Goal: Task Accomplishment & Management: Manage account settings

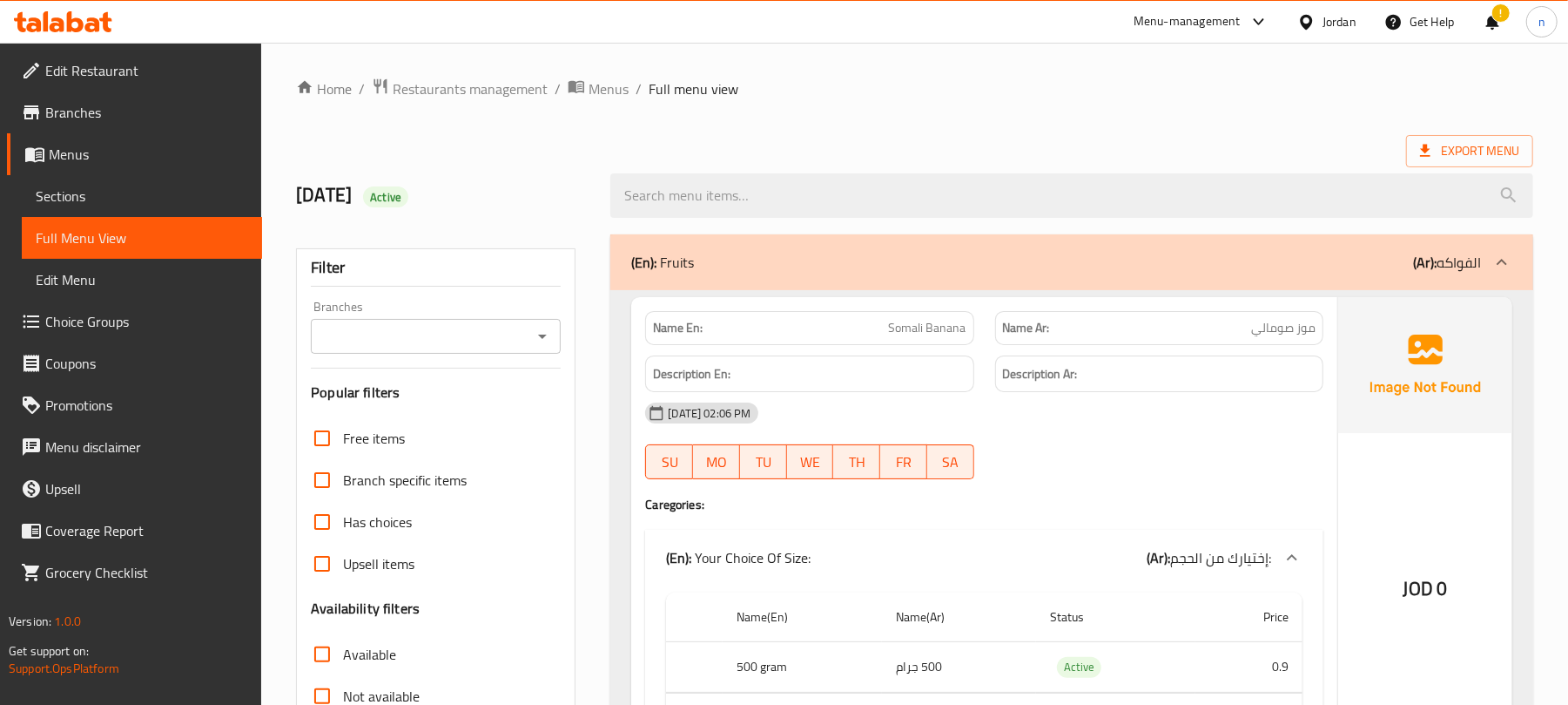
click at [84, 196] on span "Sections" at bounding box center [142, 196] width 212 height 21
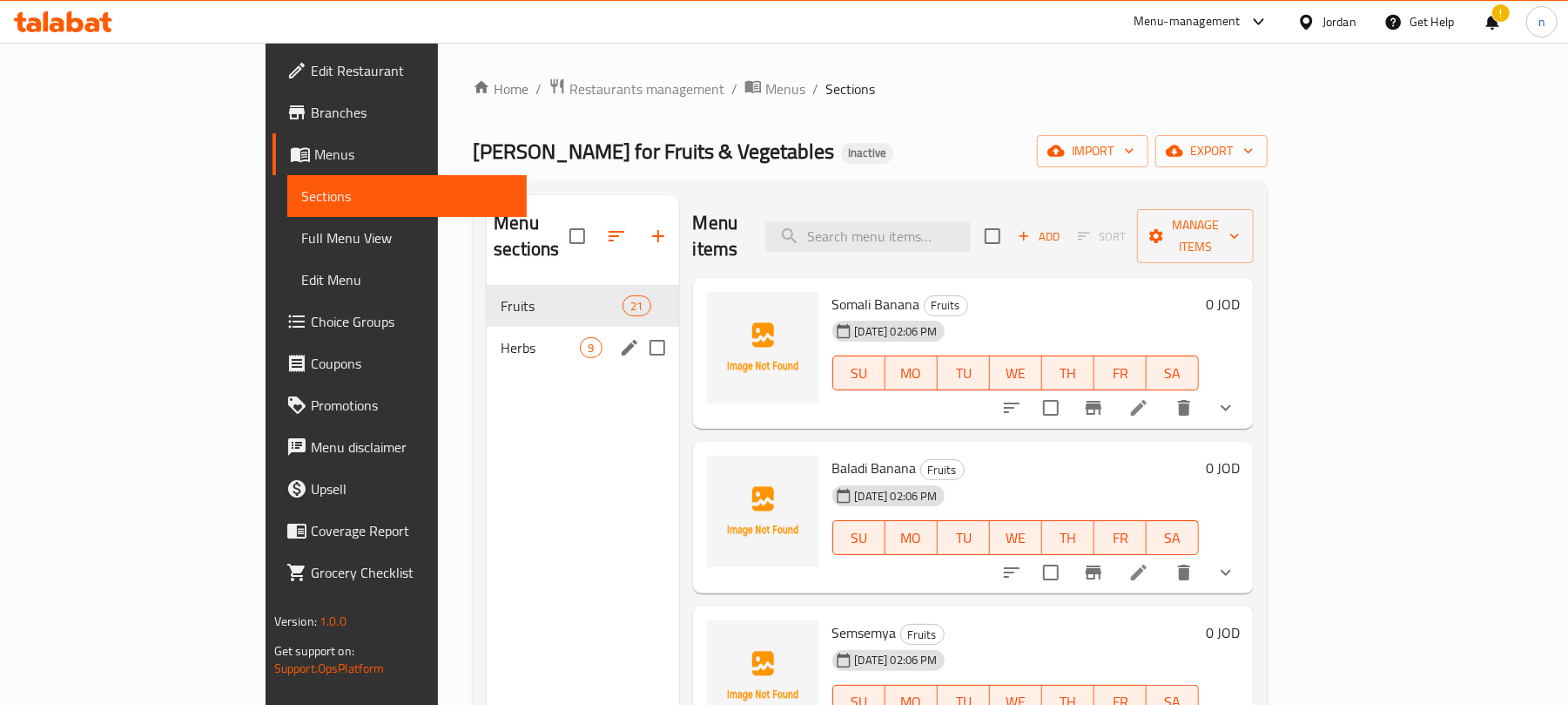
click at [639, 329] on input "Menu sections" at bounding box center [657, 348] width 37 height 37
checkbox input "true"
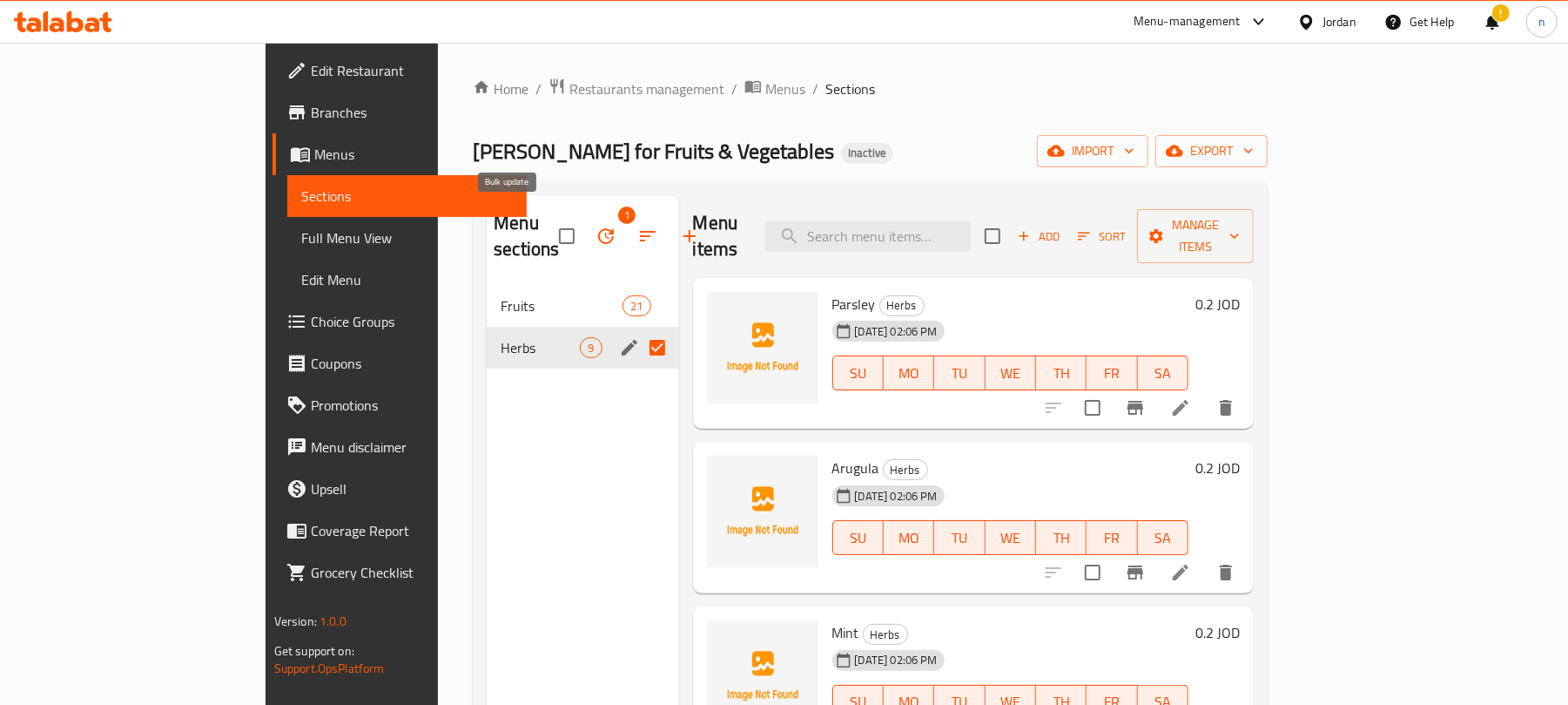
click at [596, 225] on icon "button" at bounding box center [606, 236] width 21 height 21
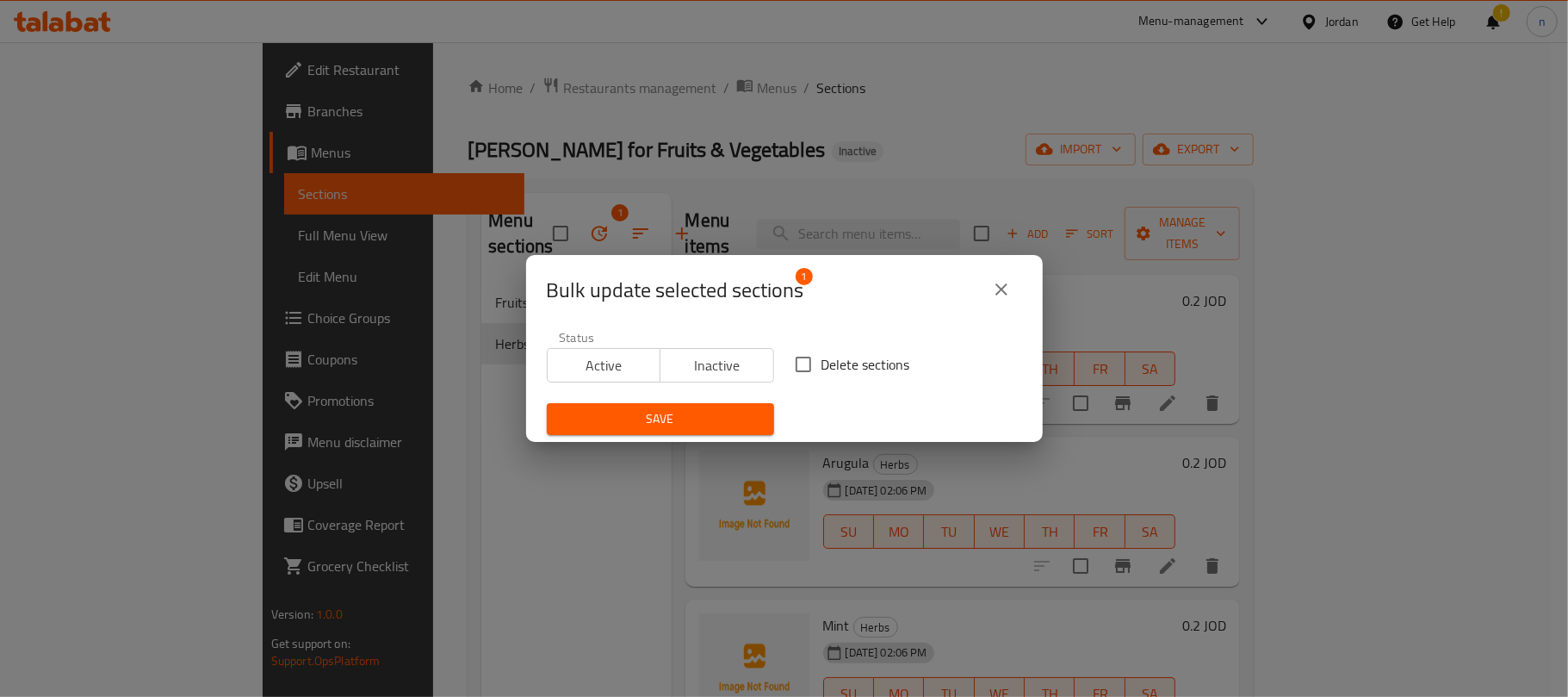
click at [799, 357] on input "Delete sections" at bounding box center [804, 365] width 37 height 37
checkbox input "true"
click at [668, 419] on span "Save" at bounding box center [660, 419] width 200 height 22
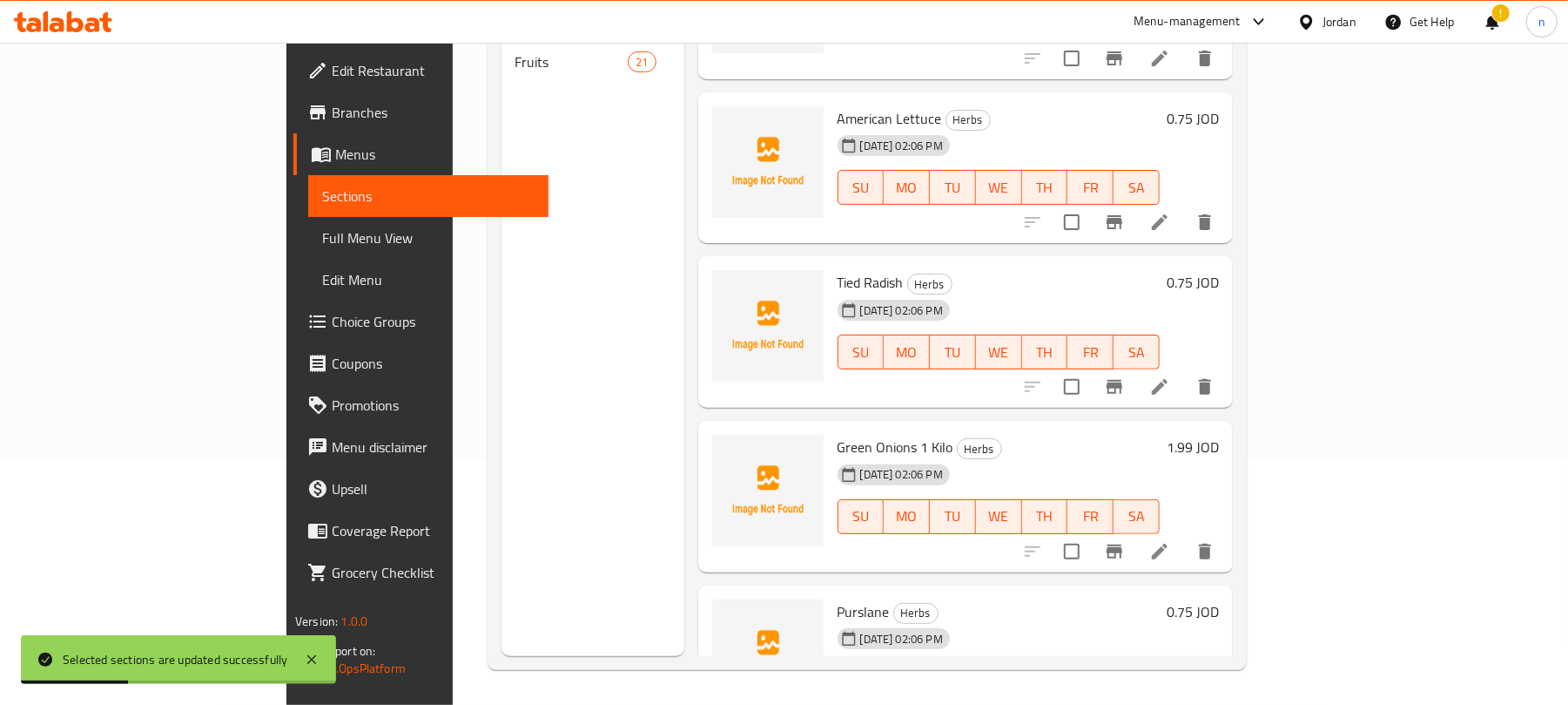
scroll to position [816, 0]
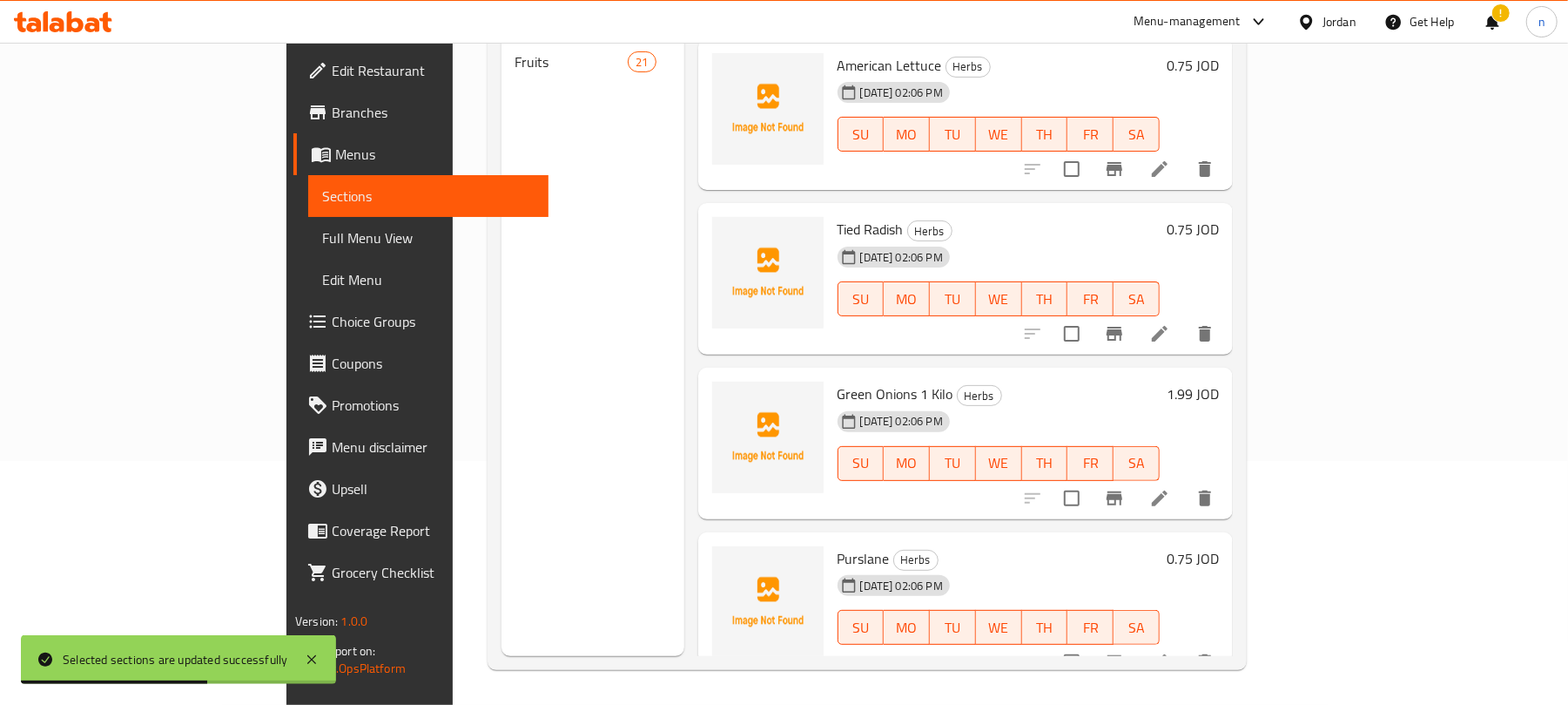
drag, startPoint x: 931, startPoint y: 537, endPoint x: 930, endPoint y: 491, distance: 46.0
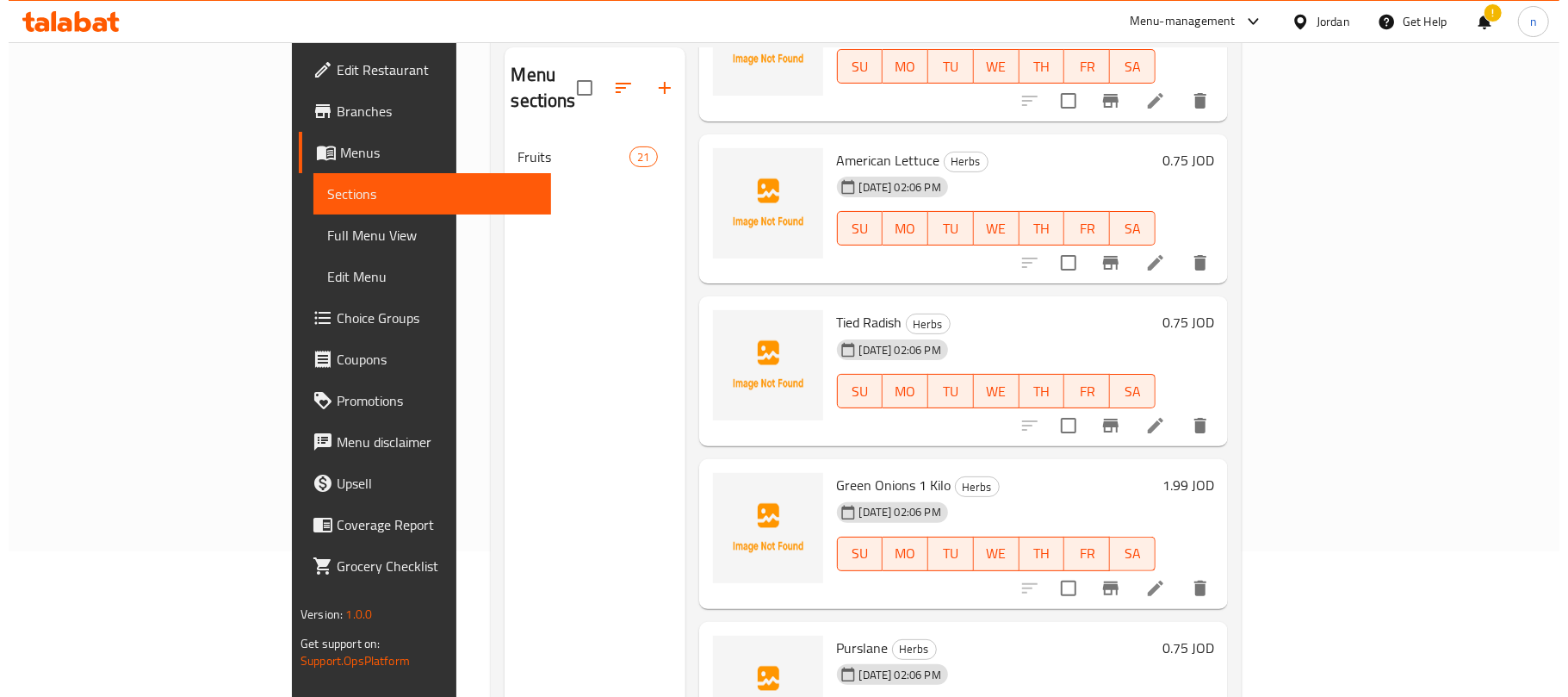
scroll to position [0, 0]
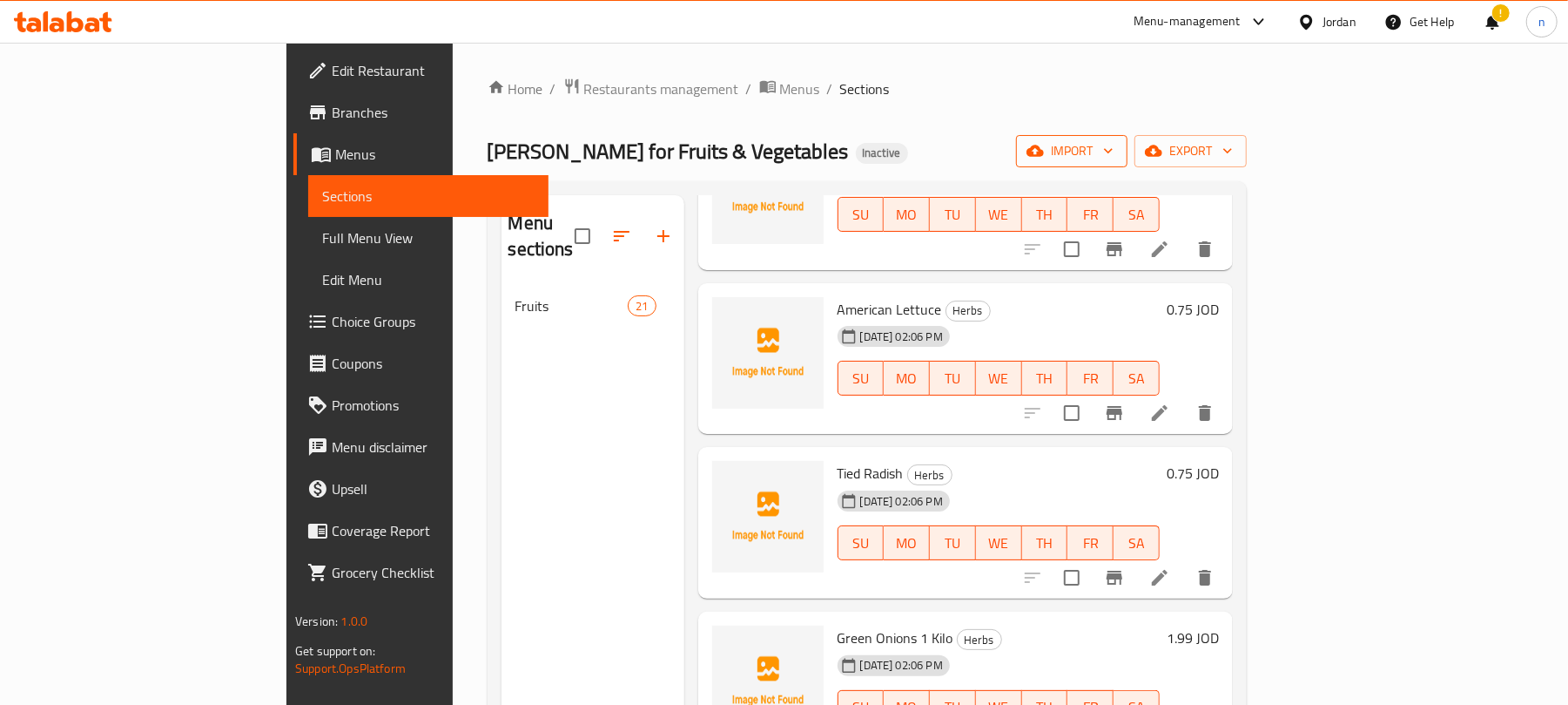
click at [1114, 157] on span "import" at bounding box center [1072, 151] width 84 height 22
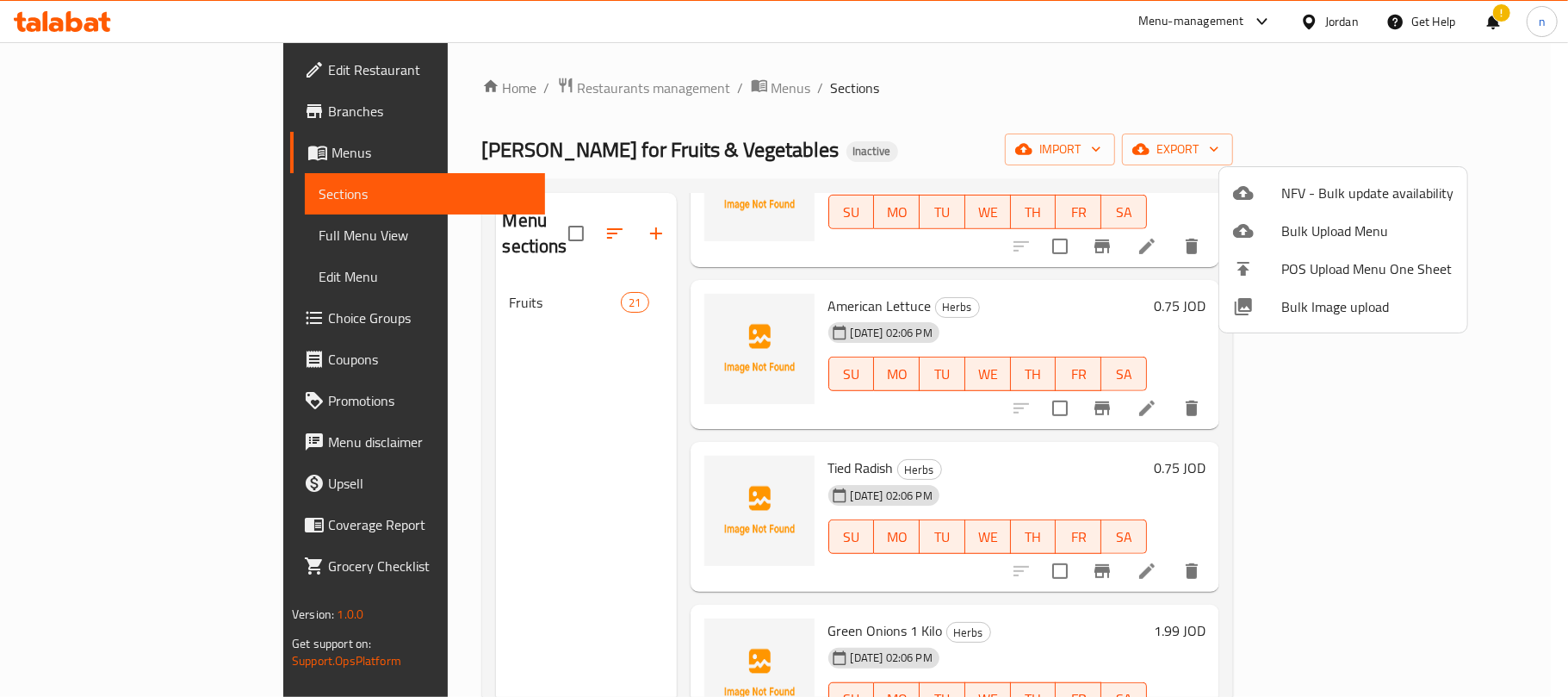
click at [1000, 66] on div at bounding box center [784, 348] width 1568 height 697
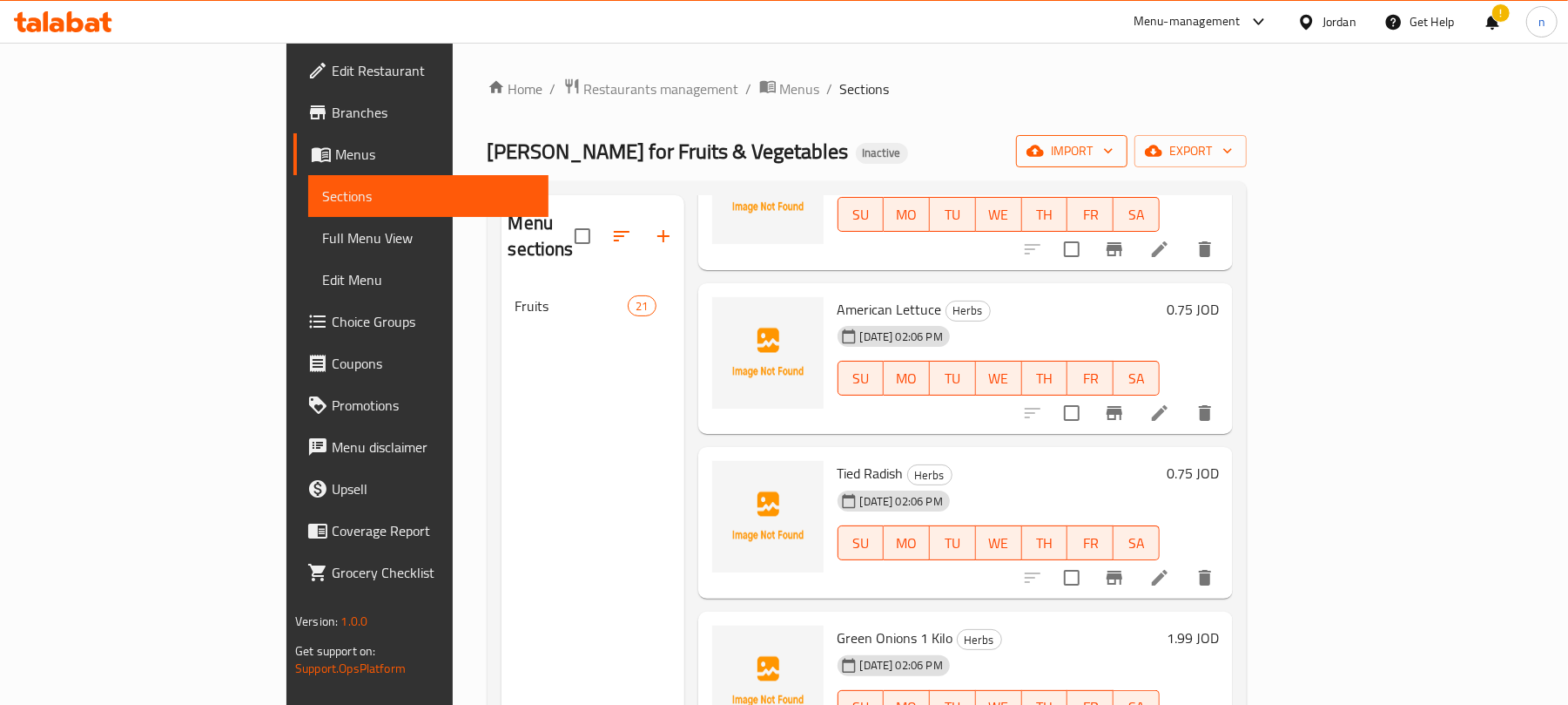
click at [1114, 150] on span "import" at bounding box center [1072, 151] width 84 height 22
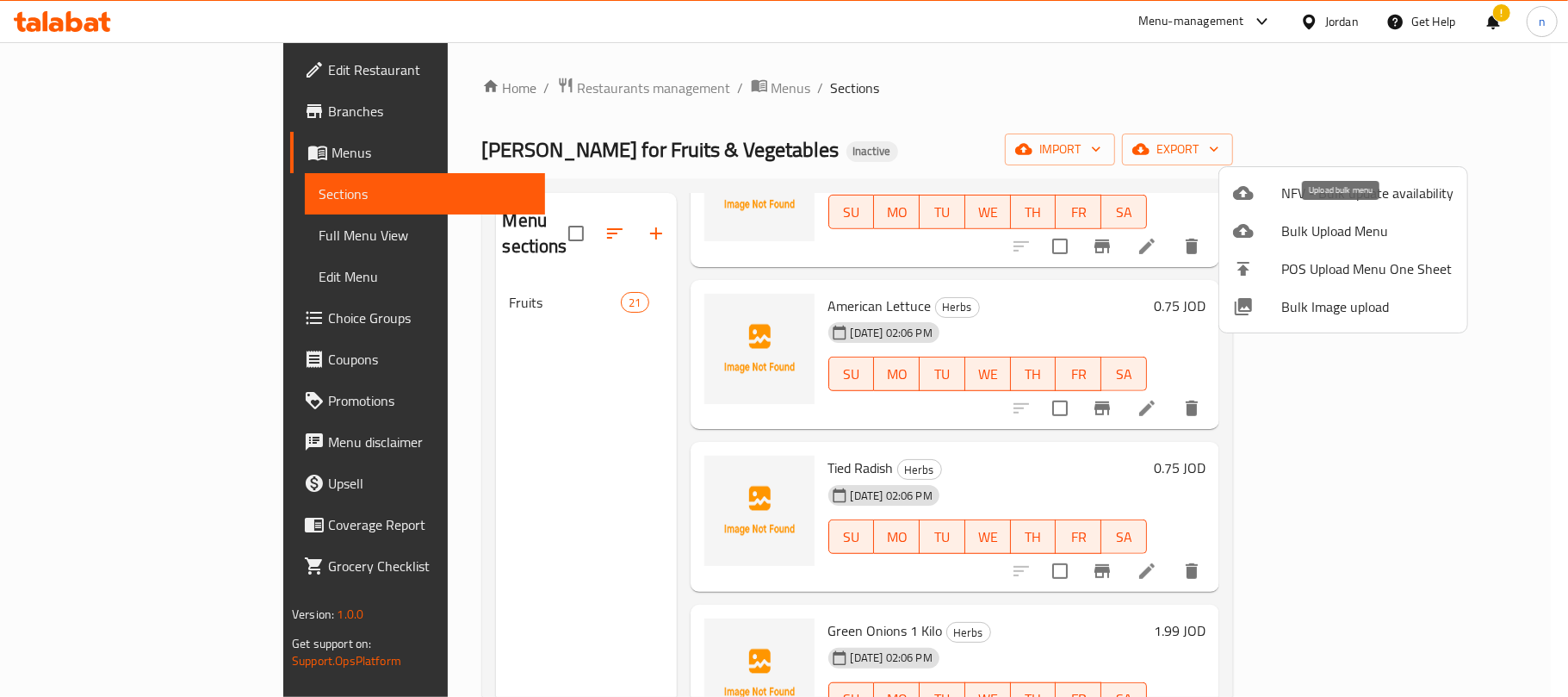
click at [1328, 231] on span "Bulk Upload Menu" at bounding box center [1368, 231] width 172 height 21
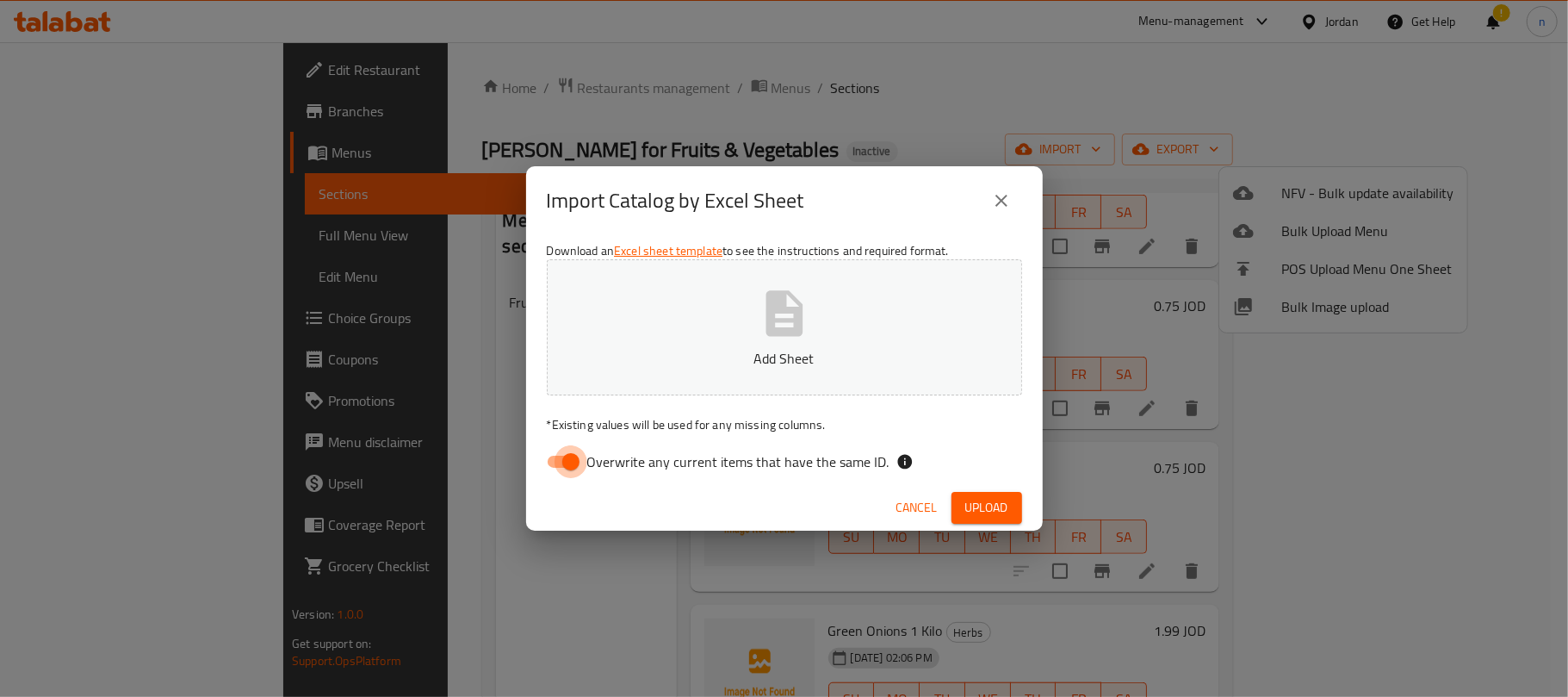
click at [575, 463] on input "Overwrite any current items that have the same ID." at bounding box center [571, 462] width 98 height 33
checkbox input "false"
click at [651, 345] on button "Add Sheet" at bounding box center [784, 327] width 475 height 136
click at [971, 498] on span "Upload" at bounding box center [986, 507] width 43 height 22
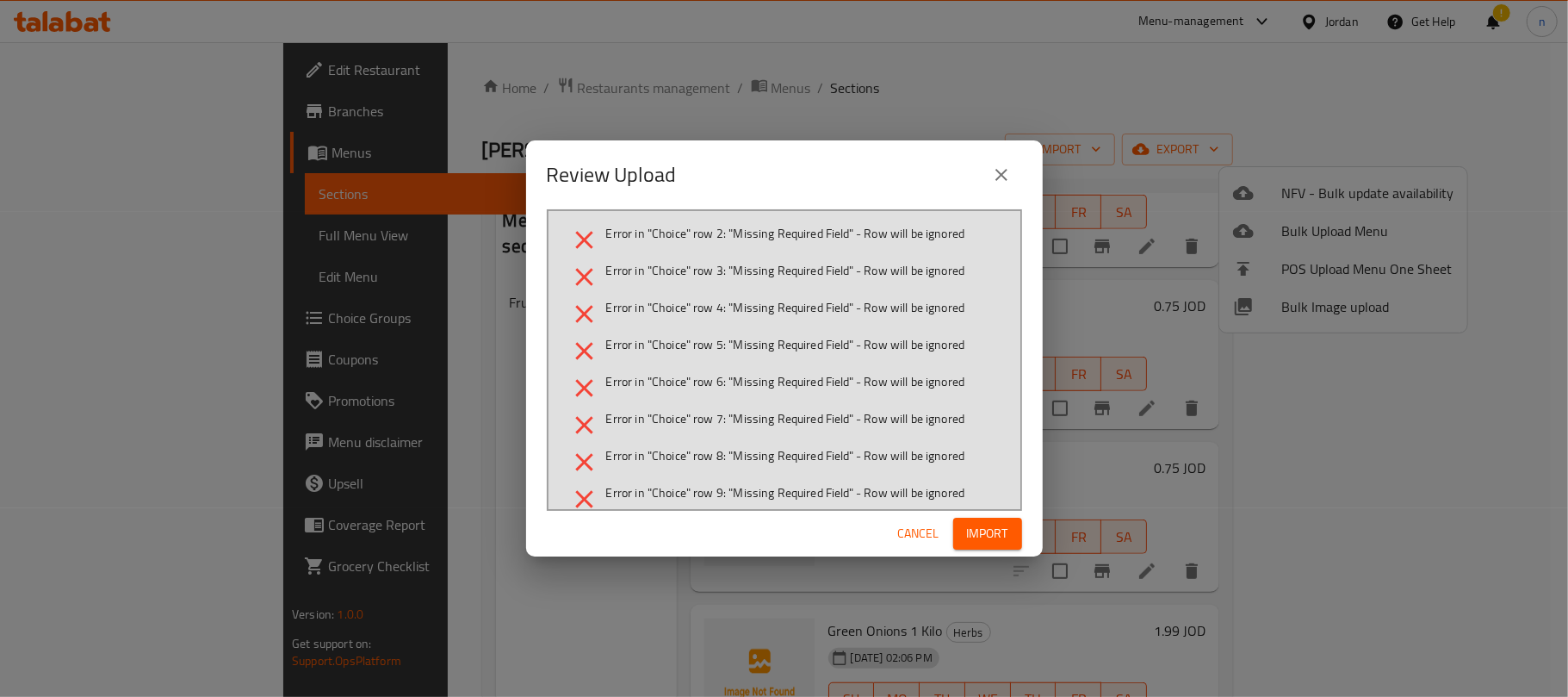
click at [914, 535] on span "Cancel" at bounding box center [919, 533] width 42 height 22
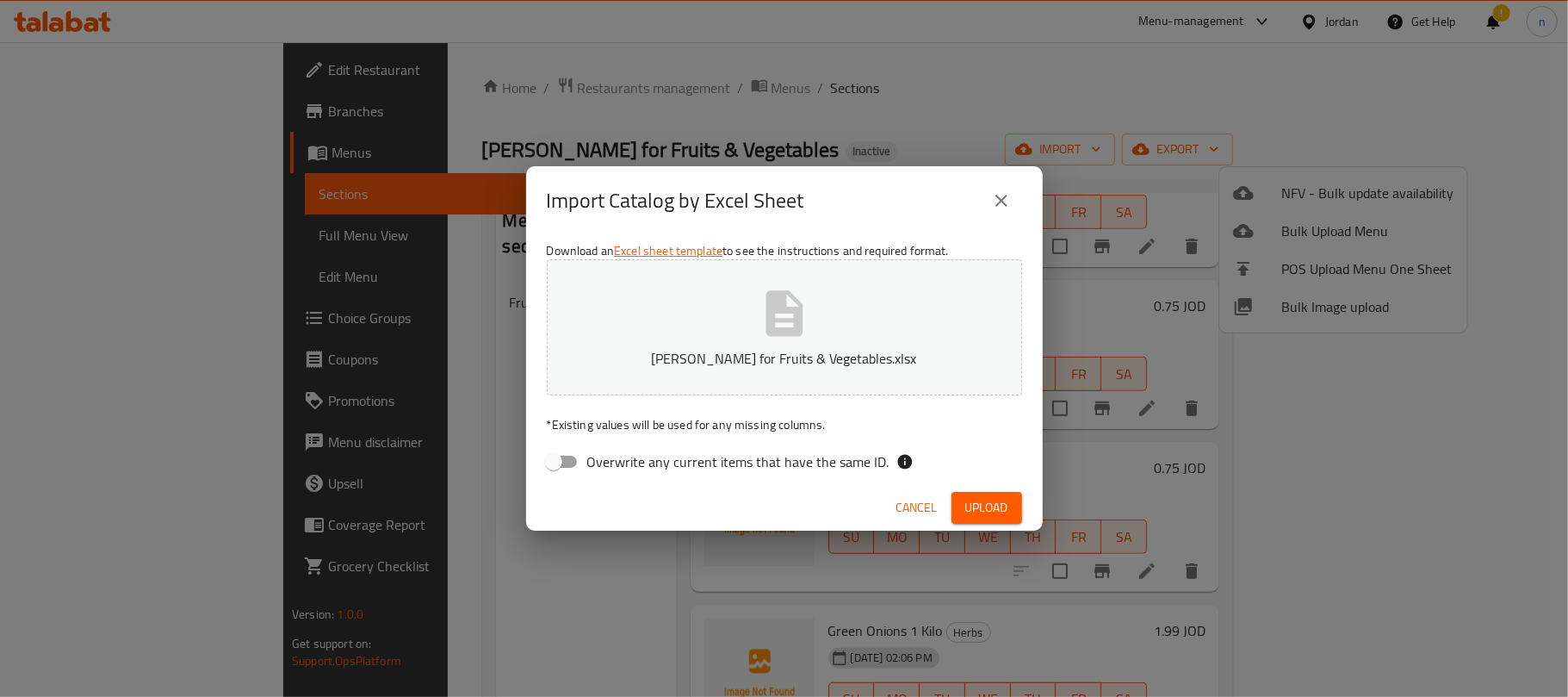
click at [909, 506] on span "Cancel" at bounding box center [917, 507] width 42 height 22
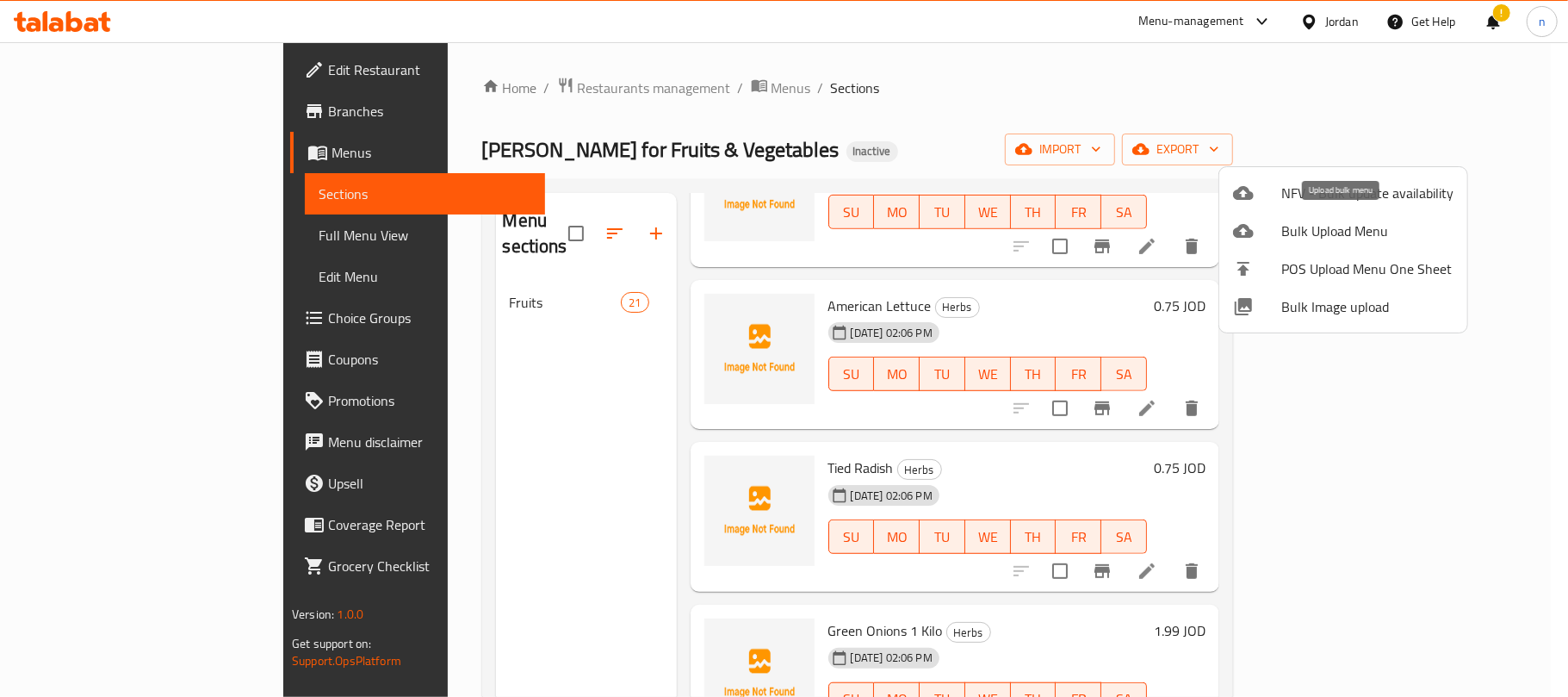
click at [1321, 221] on span "Bulk Upload Menu" at bounding box center [1368, 231] width 172 height 21
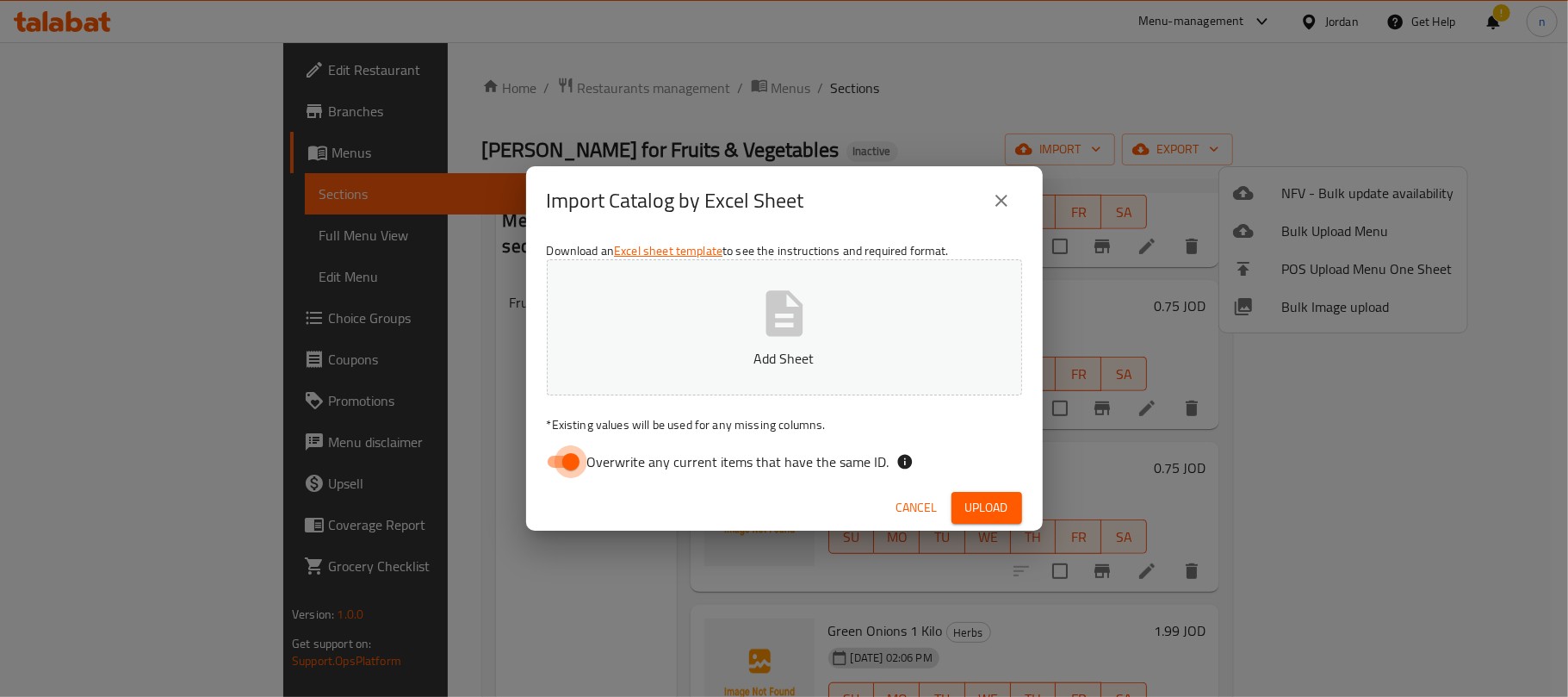
click at [572, 452] on input "Overwrite any current items that have the same ID." at bounding box center [571, 462] width 98 height 33
checkbox input "false"
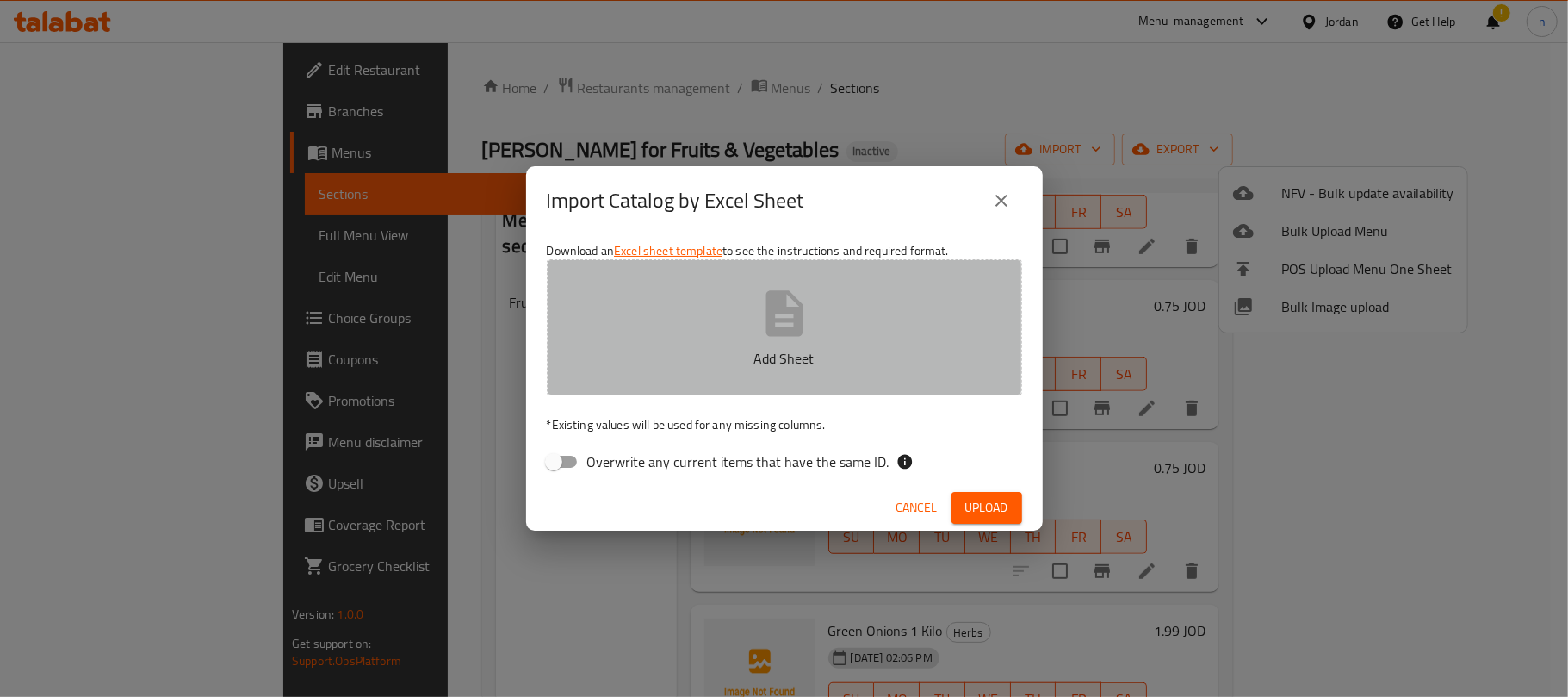
click at [645, 315] on button "Add Sheet" at bounding box center [784, 327] width 475 height 136
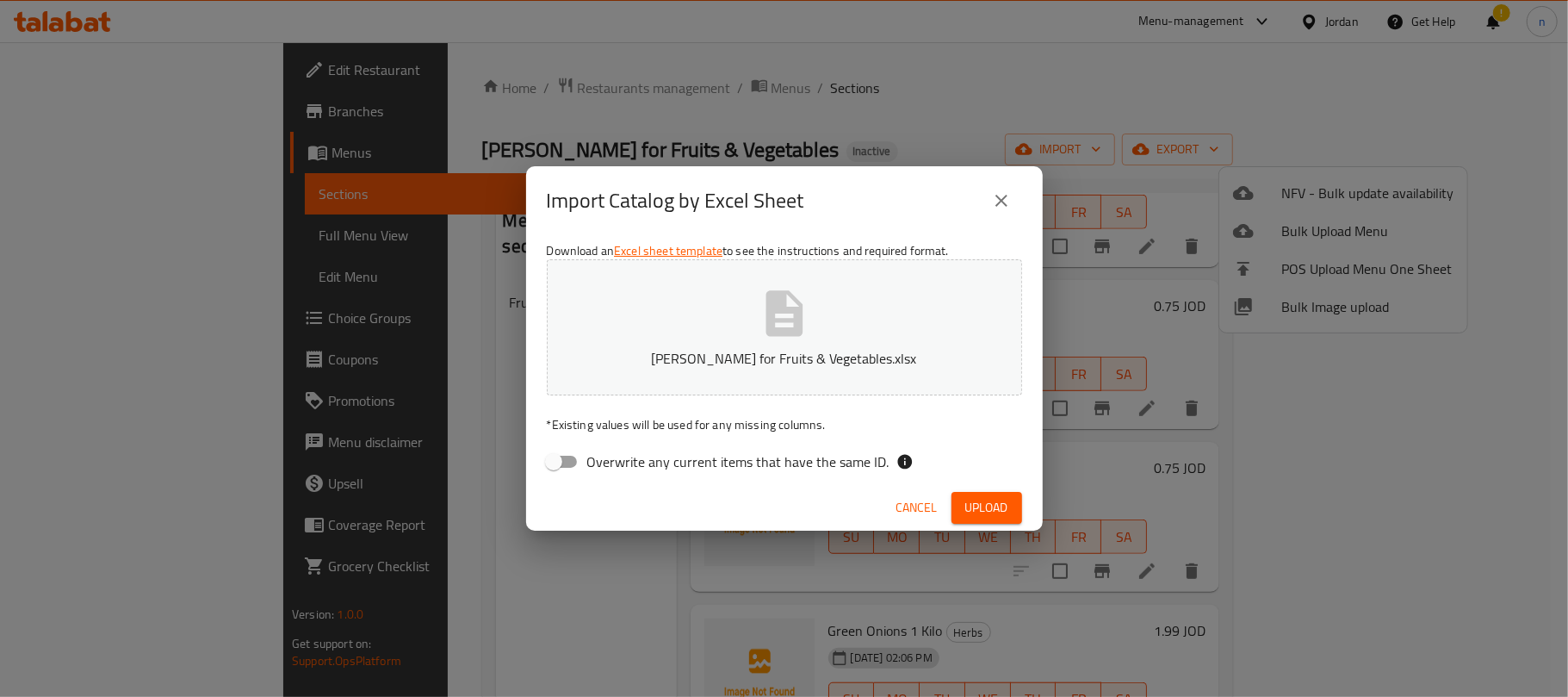
click at [962, 505] on button "Upload" at bounding box center [987, 507] width 70 height 32
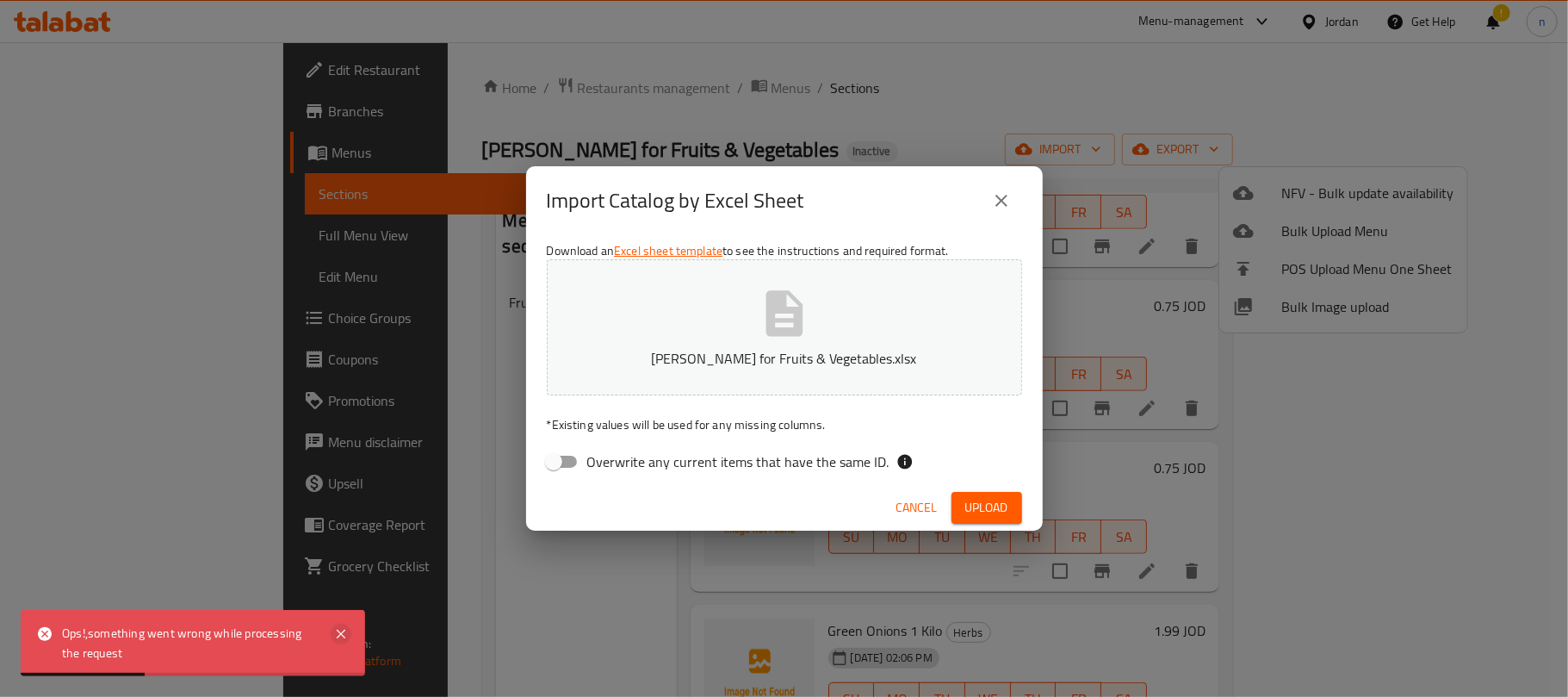
click at [348, 628] on icon at bounding box center [341, 634] width 21 height 21
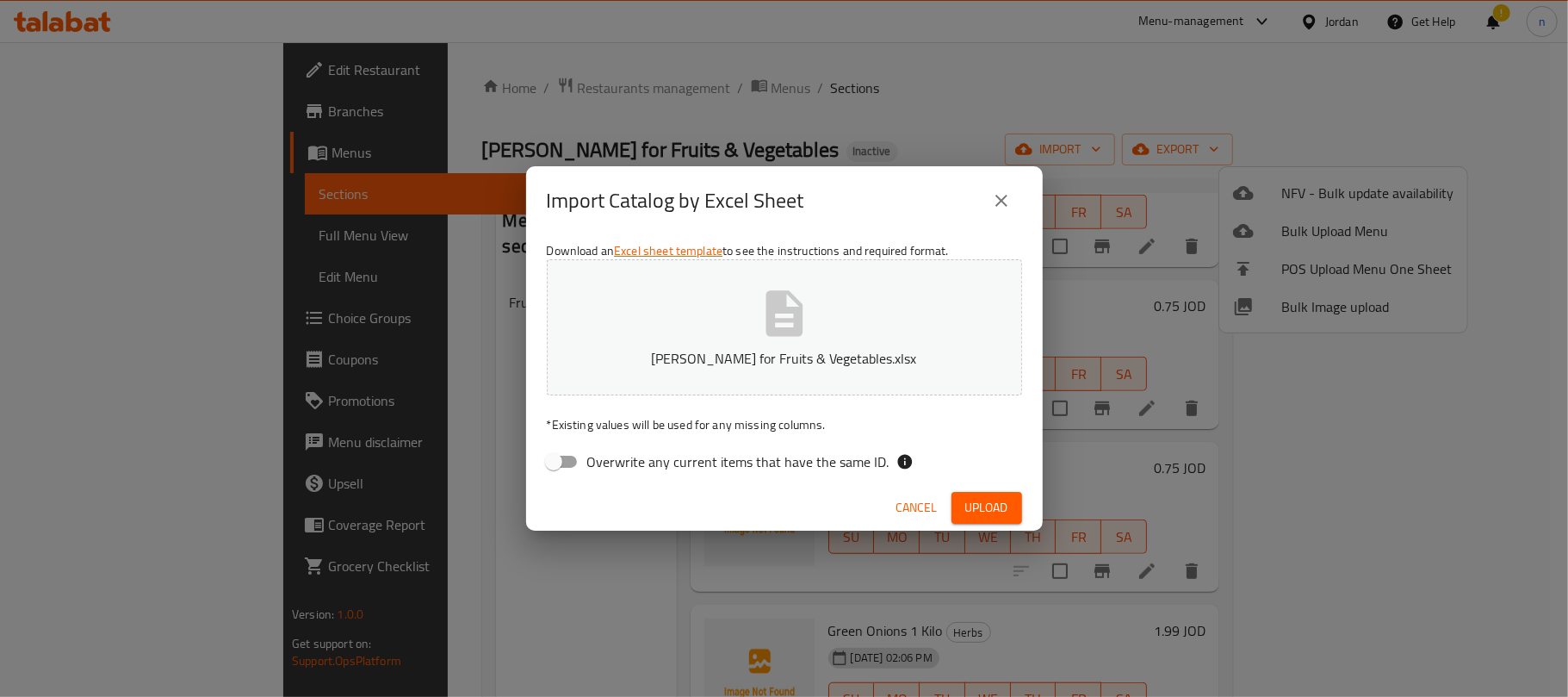
click at [662, 350] on p "[PERSON_NAME] for Fruits & Vegetables.xlsx" at bounding box center [784, 359] width 422 height 21
click at [992, 517] on span "Upload" at bounding box center [986, 507] width 43 height 22
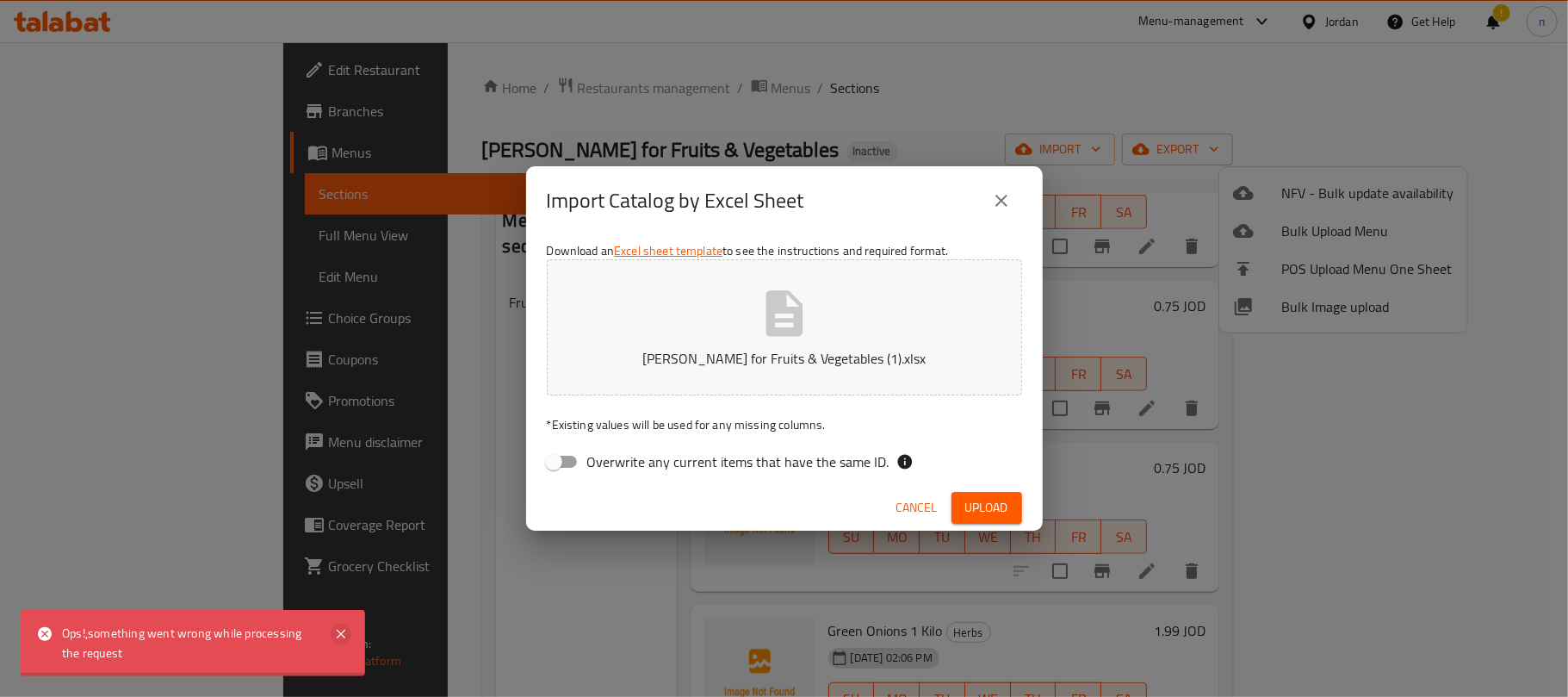
click at [342, 630] on icon at bounding box center [341, 634] width 21 height 21
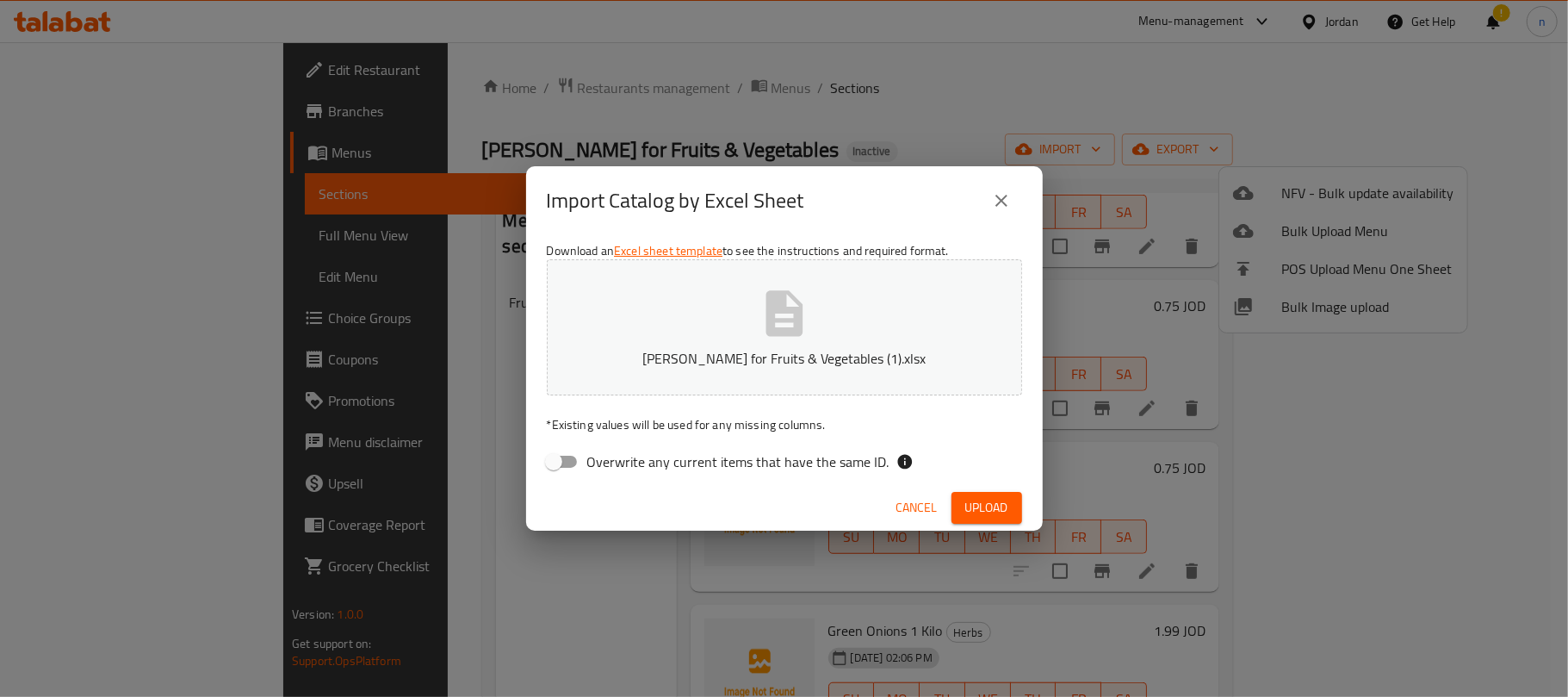
click at [1000, 210] on icon "close" at bounding box center [1002, 201] width 21 height 21
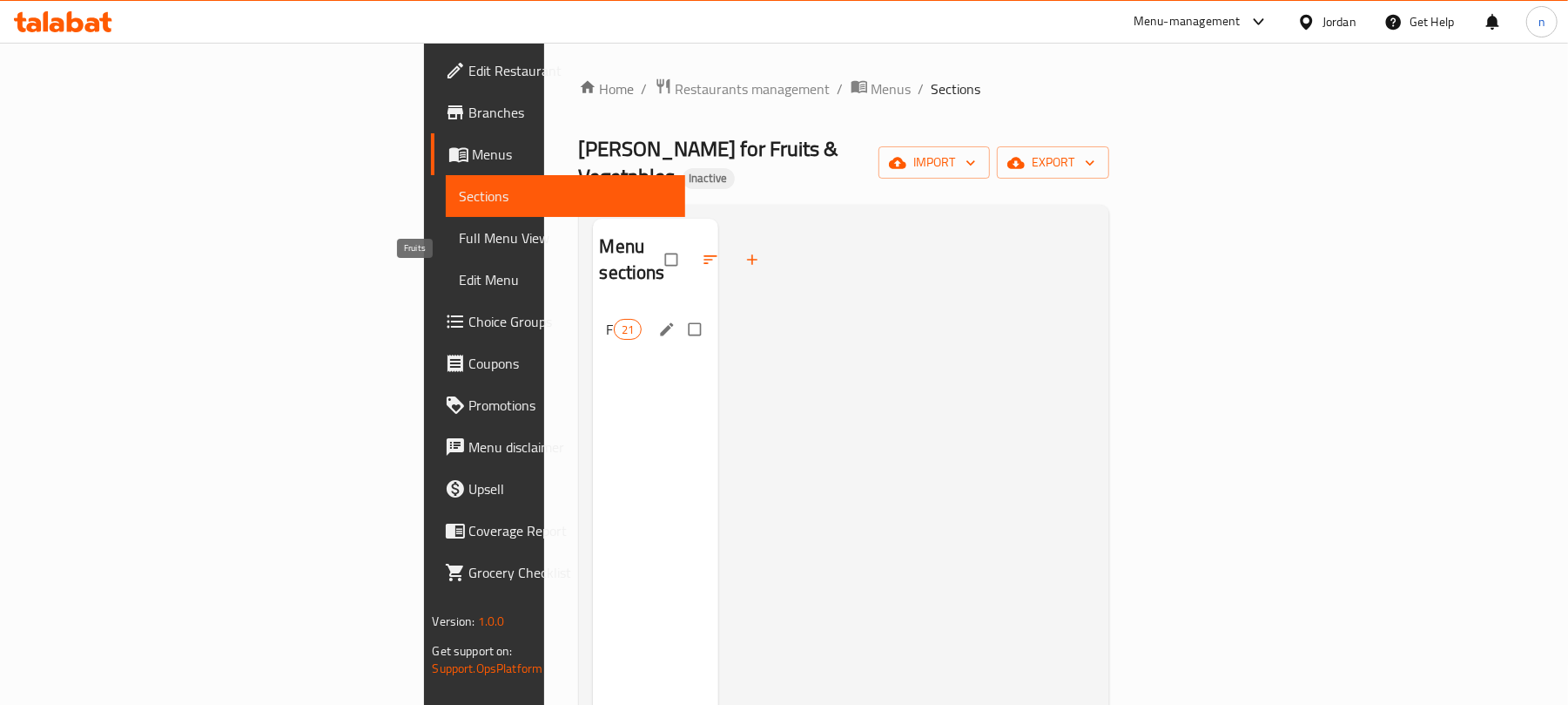
click at [607, 319] on span "Fruits" at bounding box center [611, 329] width 7 height 21
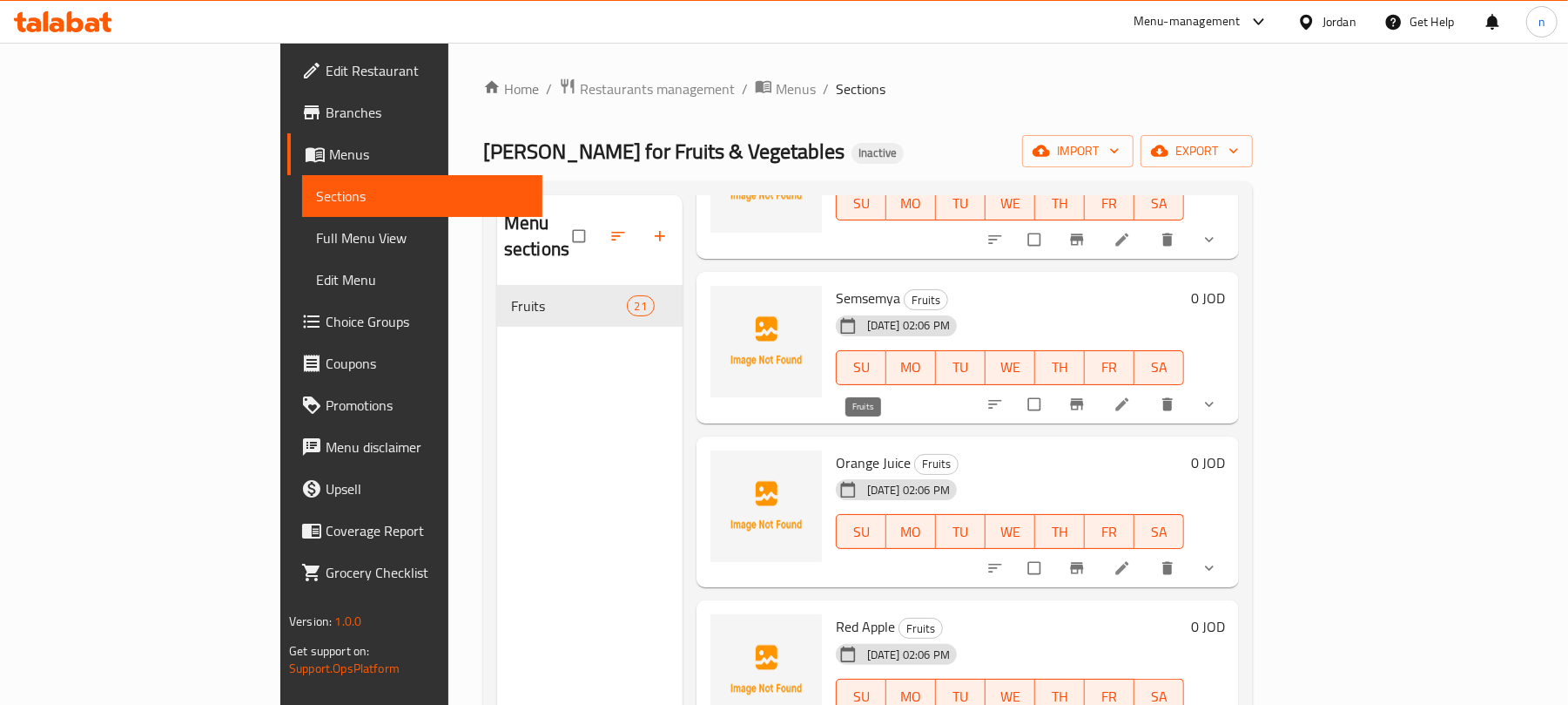
scroll to position [116, 0]
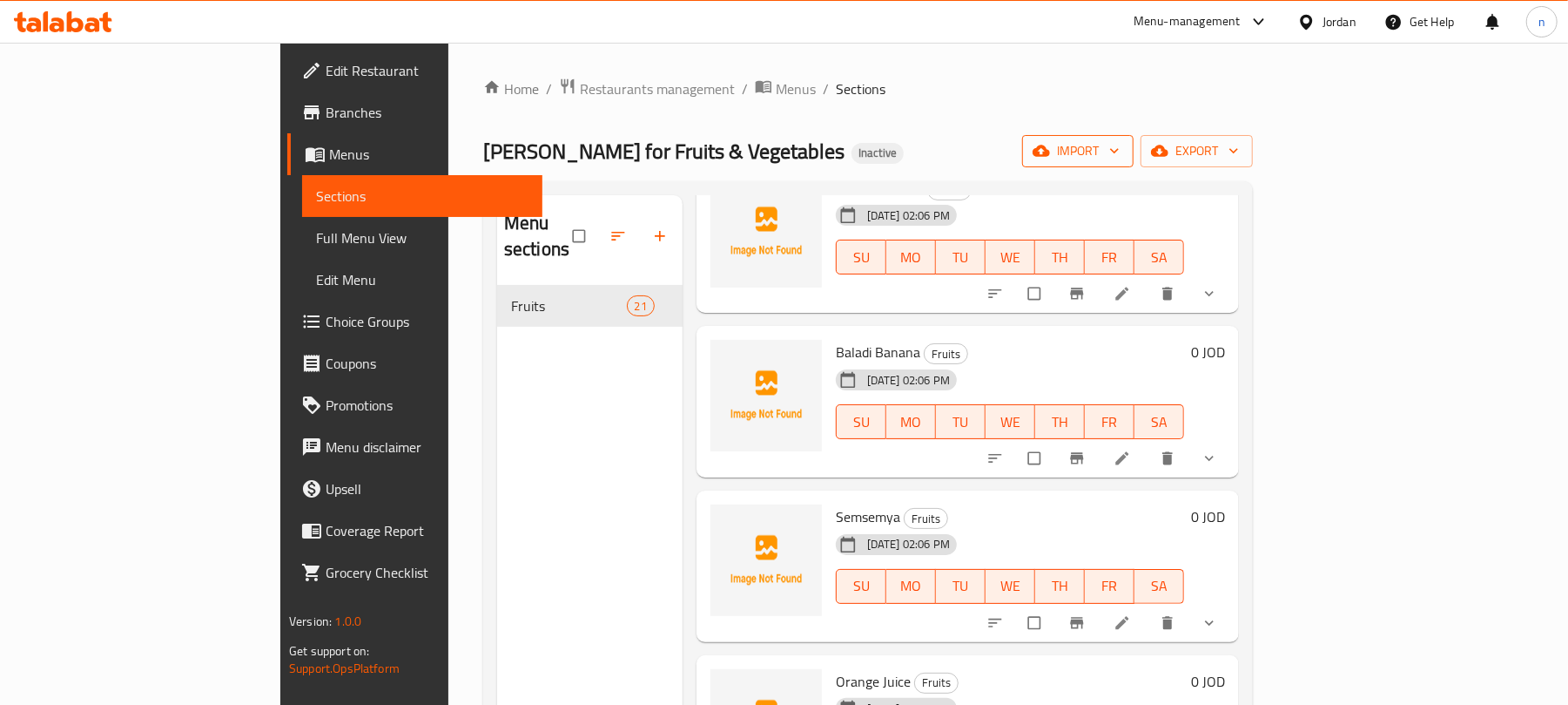
click at [1120, 157] on span "import" at bounding box center [1078, 151] width 84 height 22
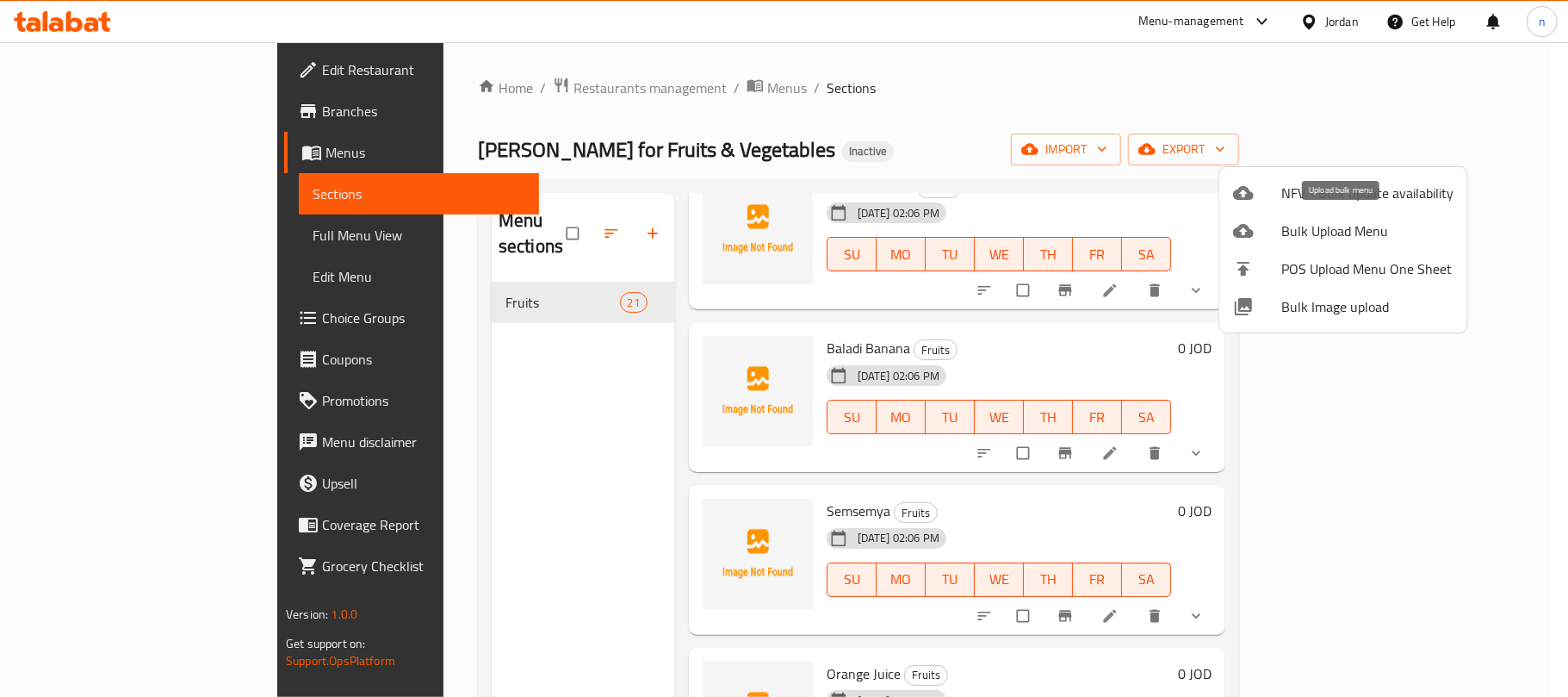
click at [1305, 241] on span "Bulk Upload Menu" at bounding box center [1368, 231] width 172 height 21
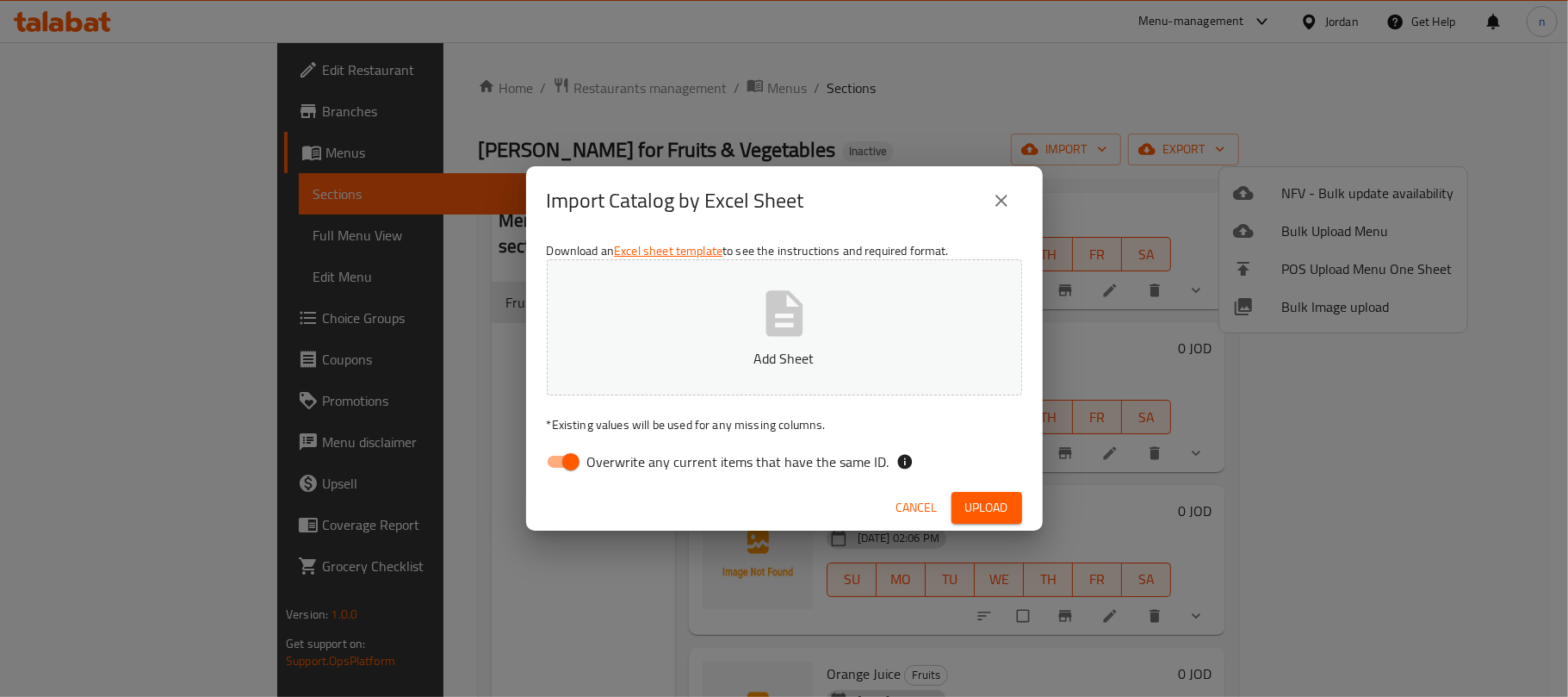
click at [728, 327] on button "Add Sheet" at bounding box center [784, 327] width 475 height 136
click at [579, 455] on input "Overwrite any current items that have the same ID." at bounding box center [571, 462] width 98 height 33
checkbox input "false"
click at [965, 497] on span "Upload" at bounding box center [986, 507] width 43 height 22
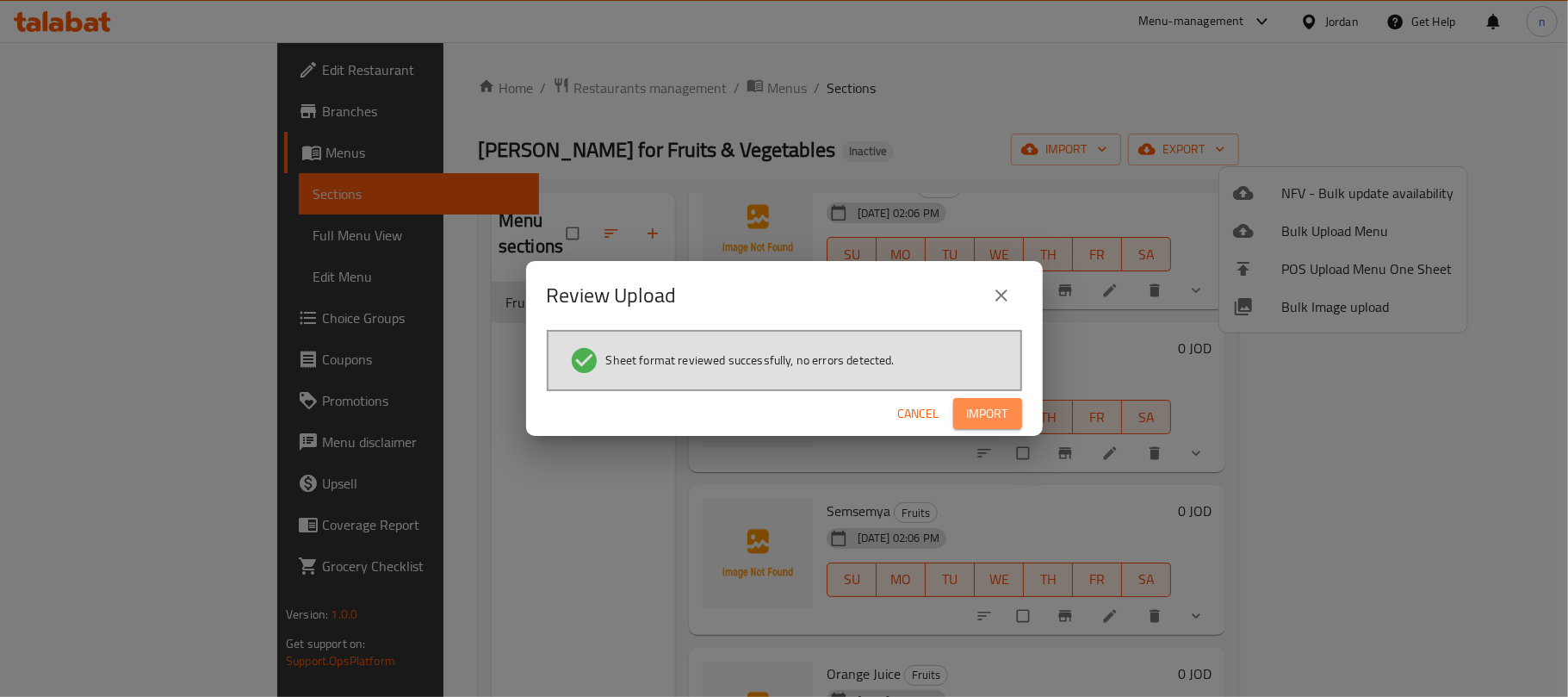
click at [980, 424] on button "Import" at bounding box center [988, 413] width 69 height 32
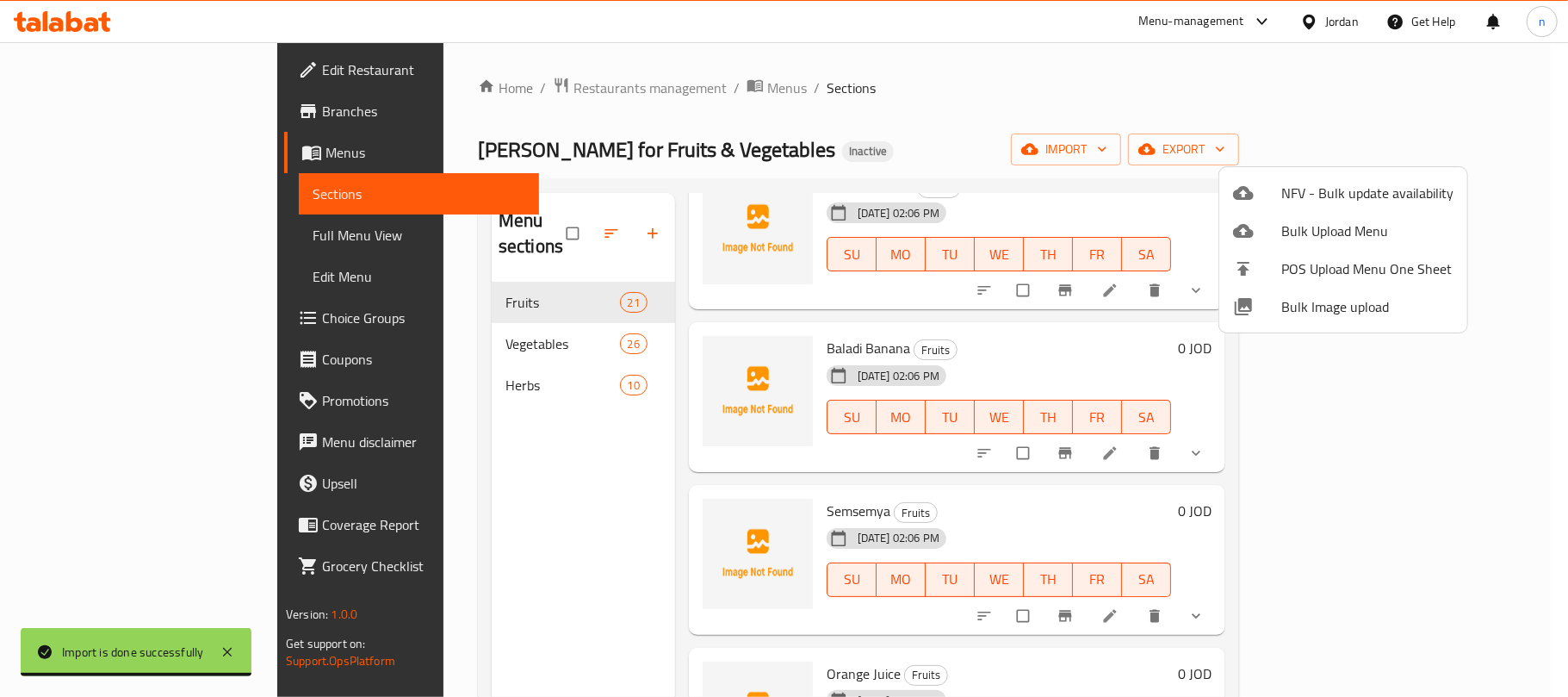
click at [346, 353] on div at bounding box center [784, 348] width 1568 height 697
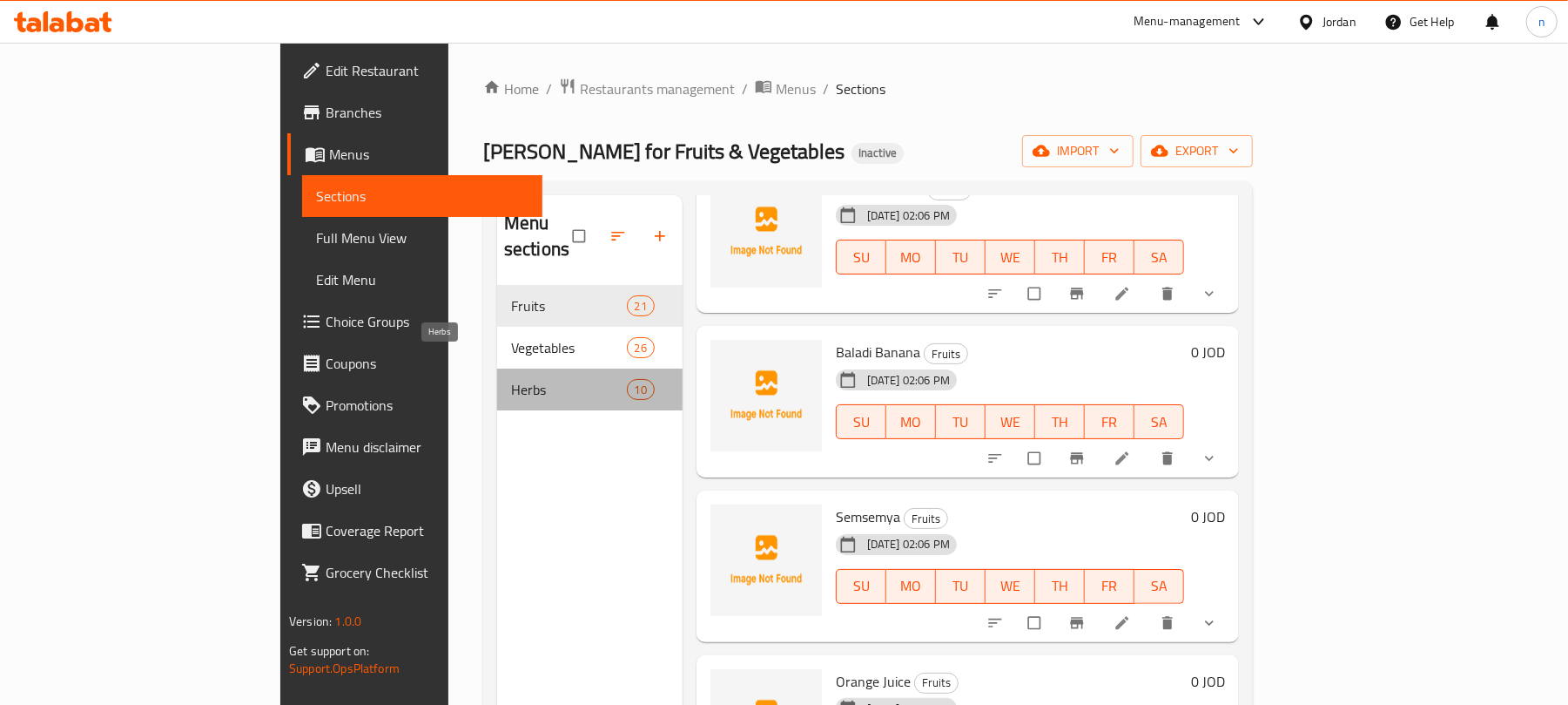
click at [511, 379] on span "Herbs" at bounding box center [569, 390] width 116 height 21
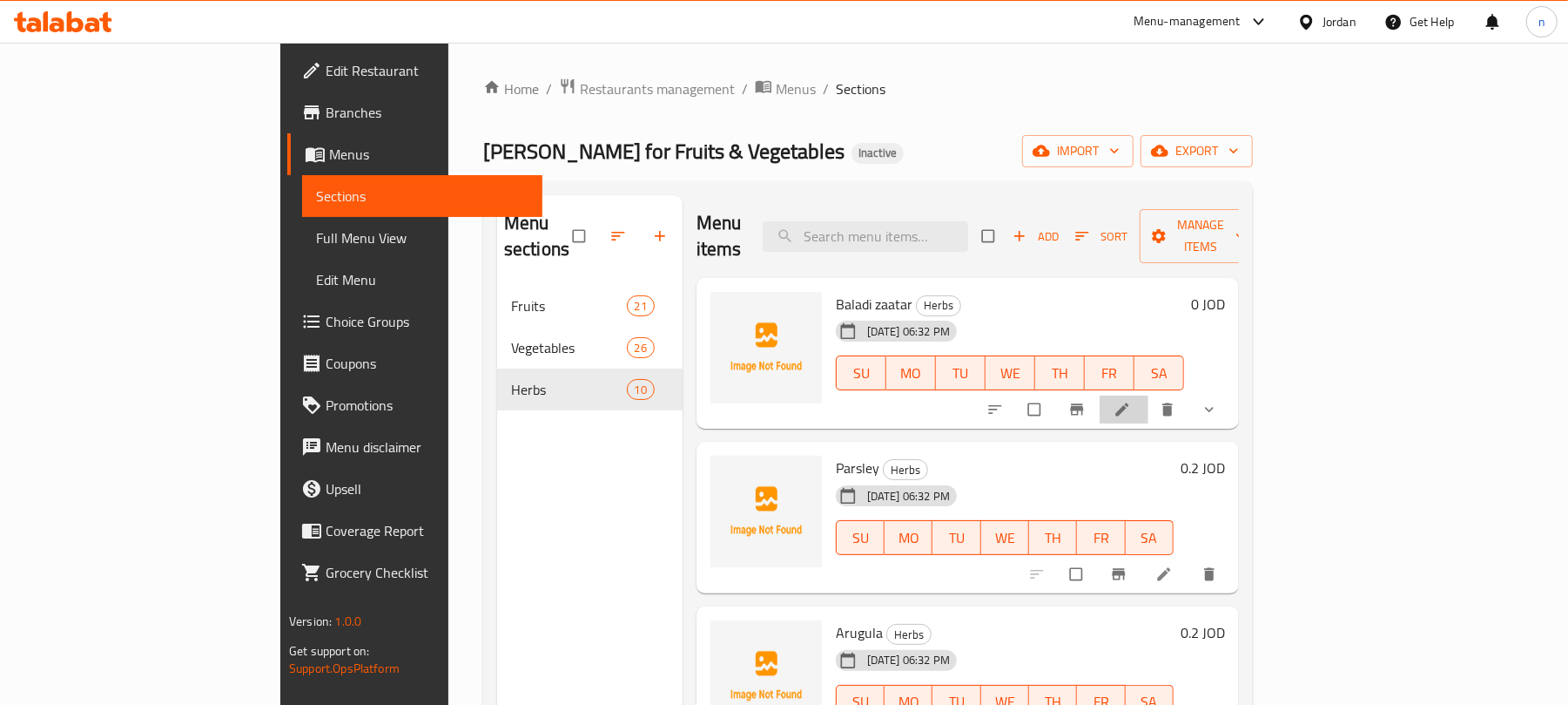
click at [1148, 395] on li at bounding box center [1124, 409] width 48 height 28
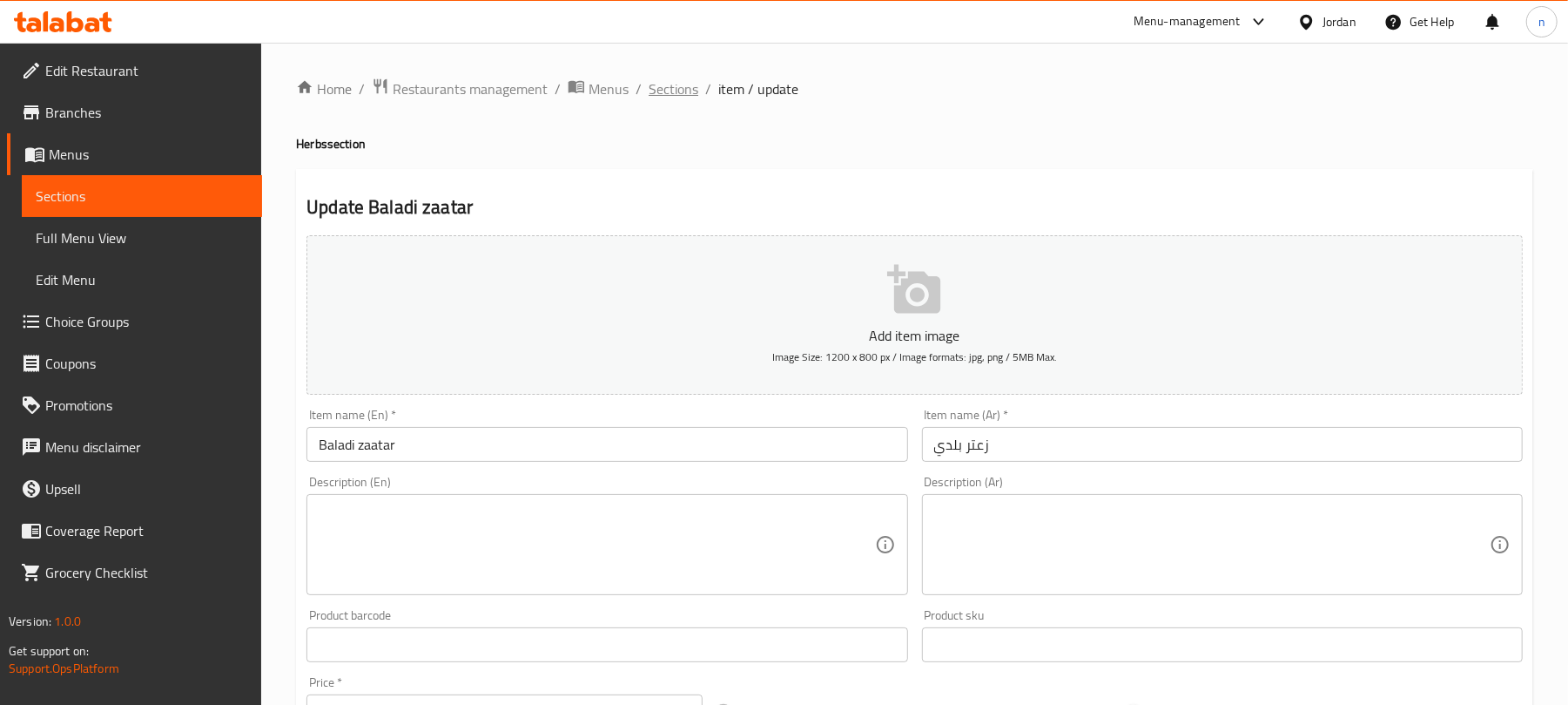
click at [674, 92] on span "Sections" at bounding box center [673, 89] width 49 height 21
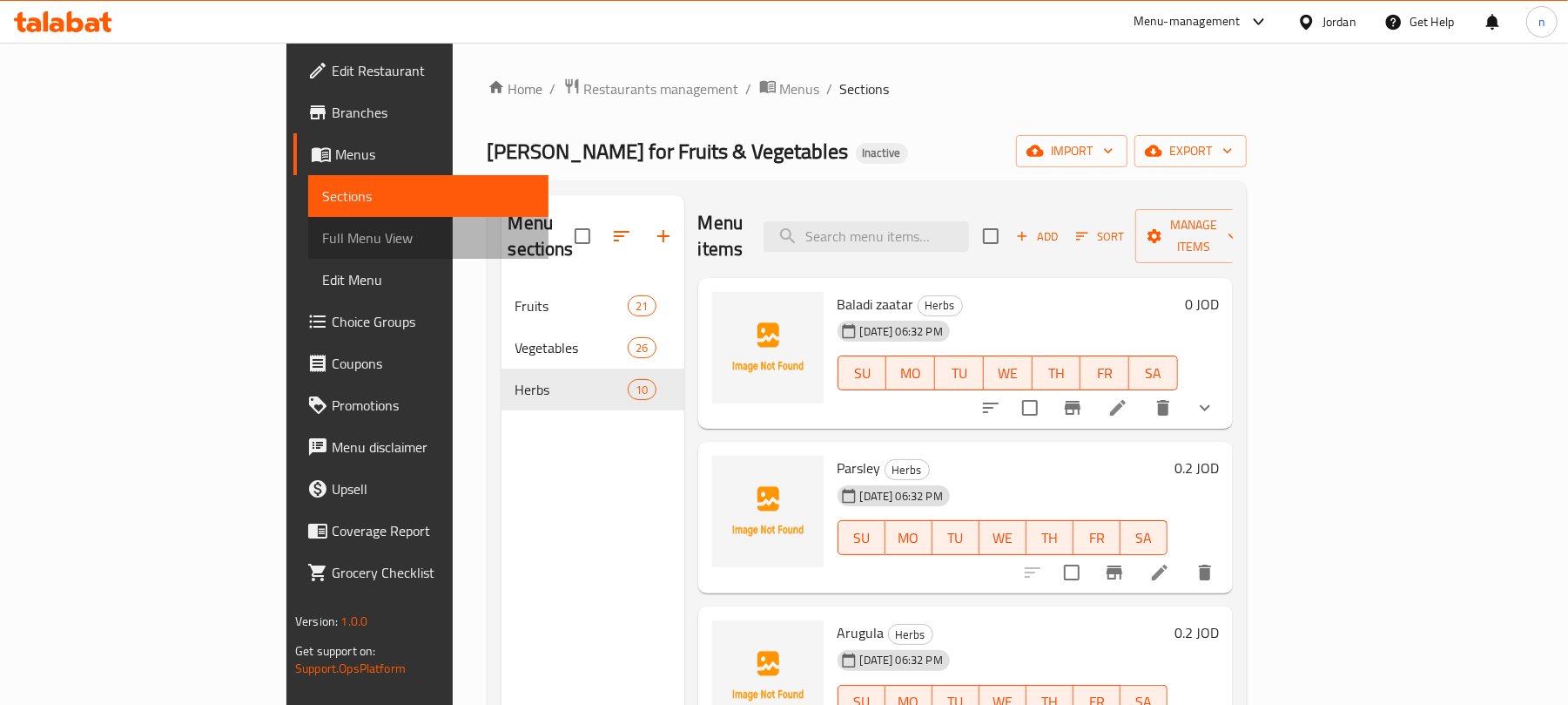
click at [322, 238] on span "Full Menu View" at bounding box center [428, 238] width 212 height 21
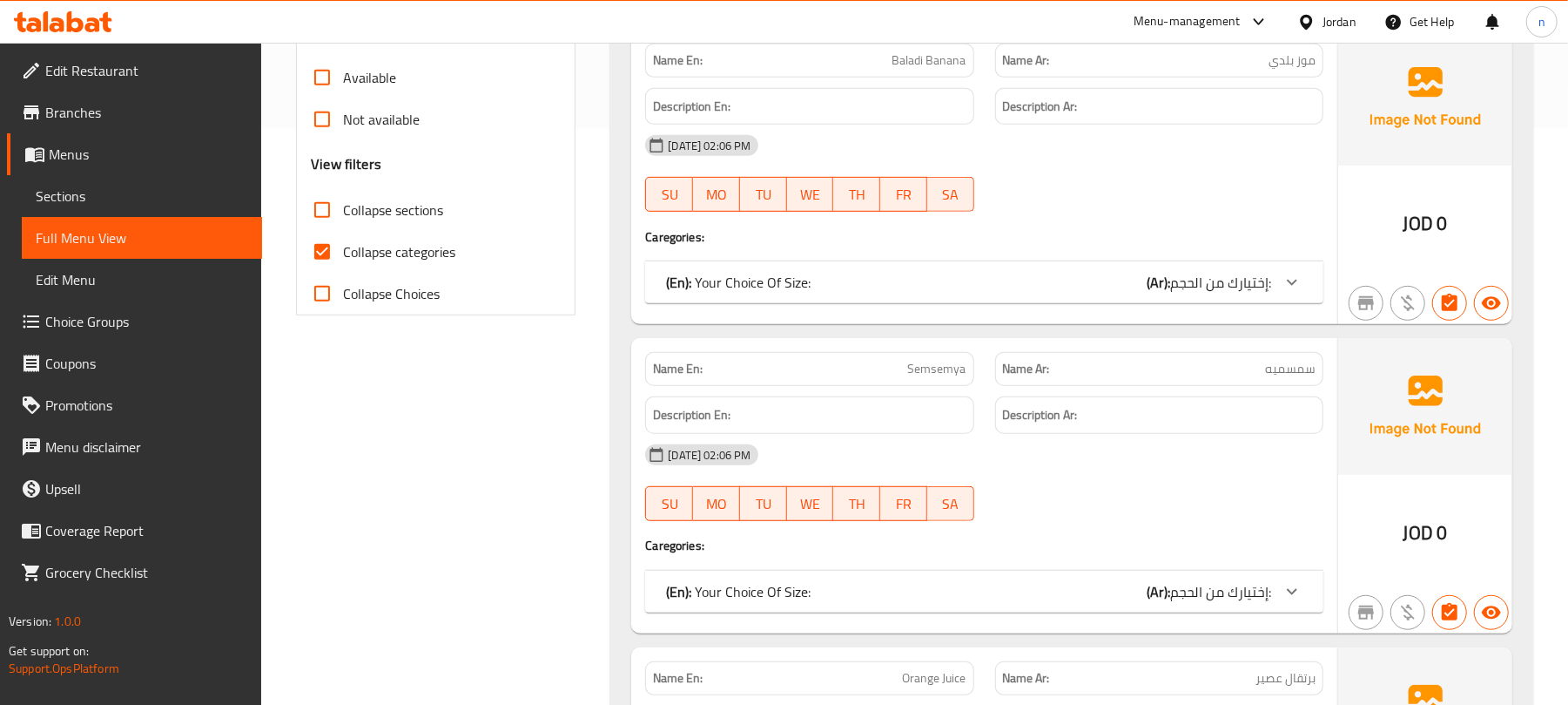
scroll to position [580, 0]
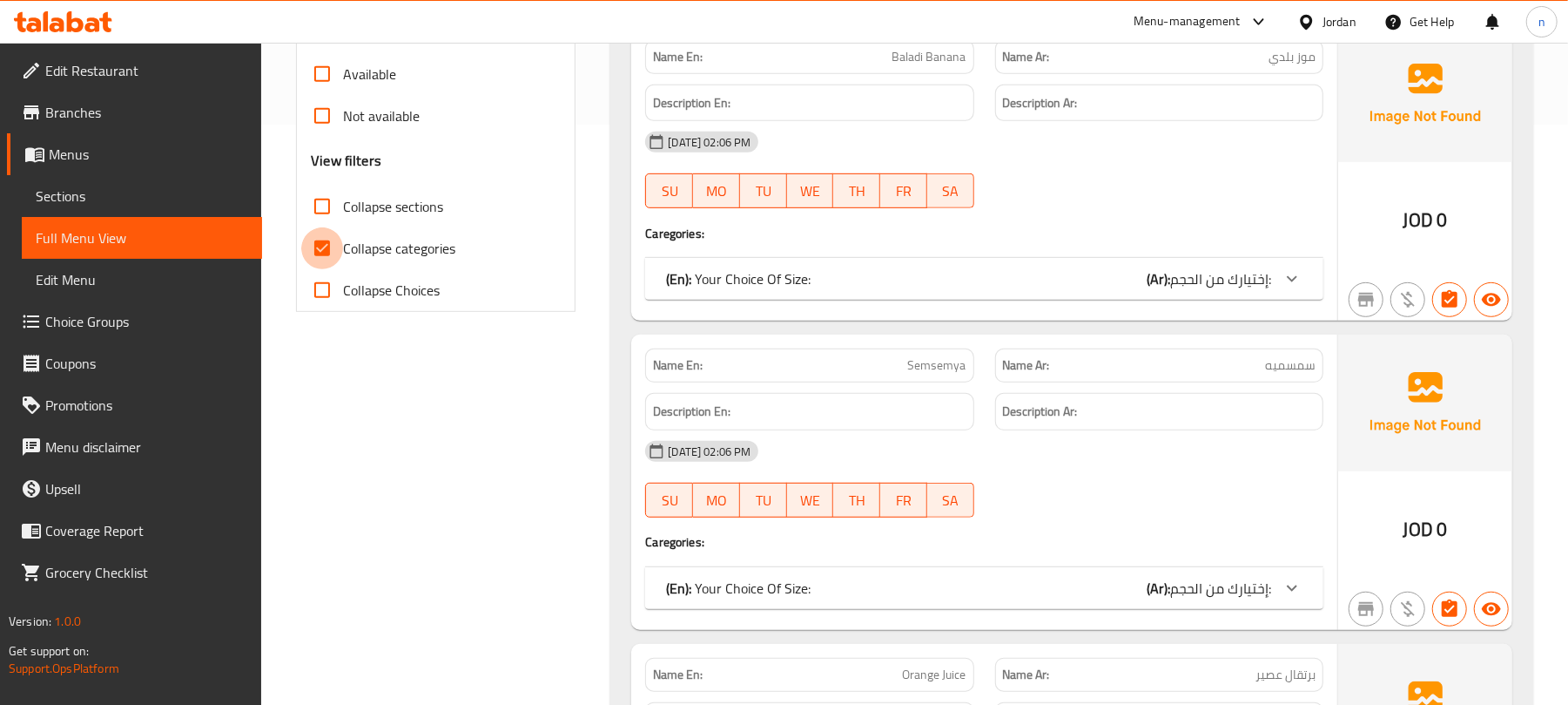
click at [321, 245] on input "Collapse categories" at bounding box center [322, 248] width 42 height 42
checkbox input "false"
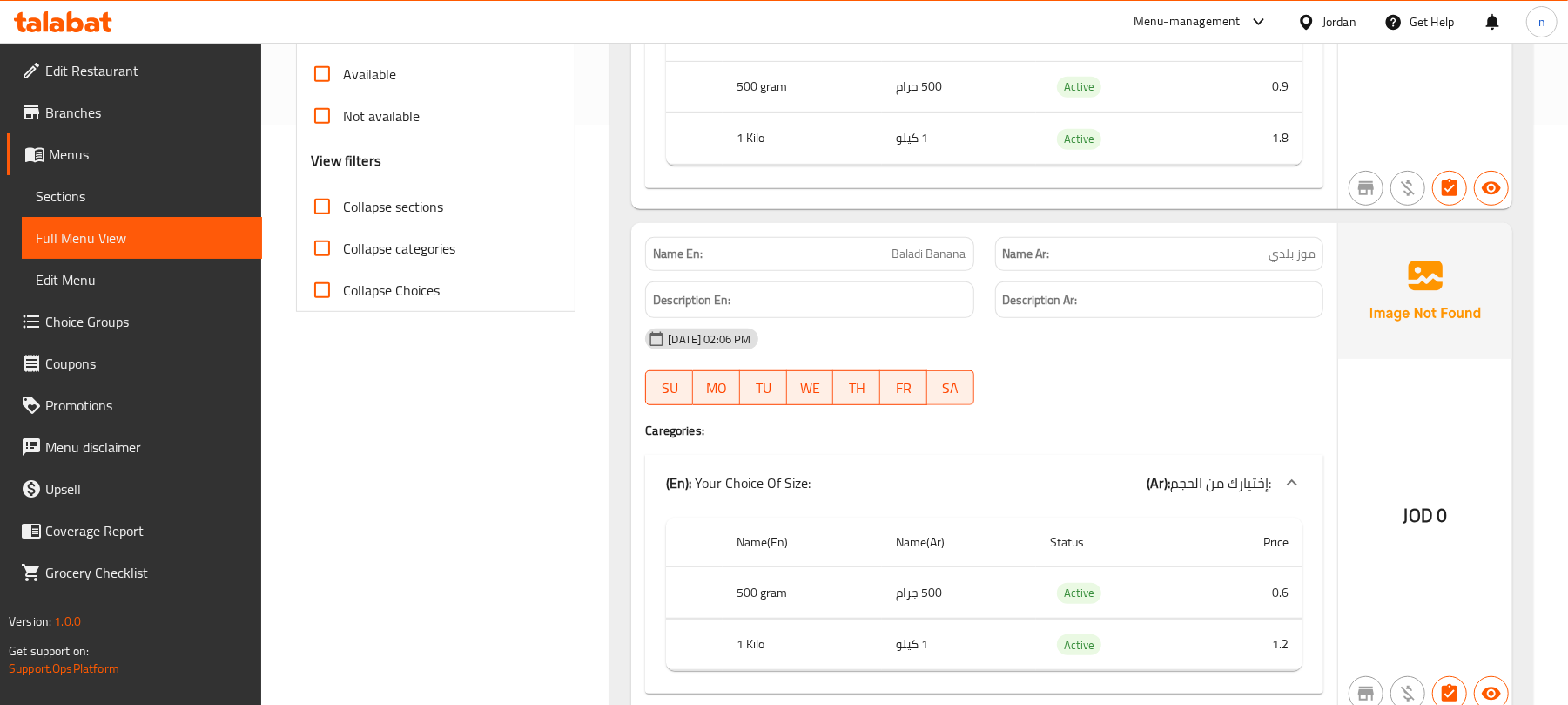
click at [327, 204] on input "Collapse sections" at bounding box center [322, 207] width 42 height 42
checkbox input "true"
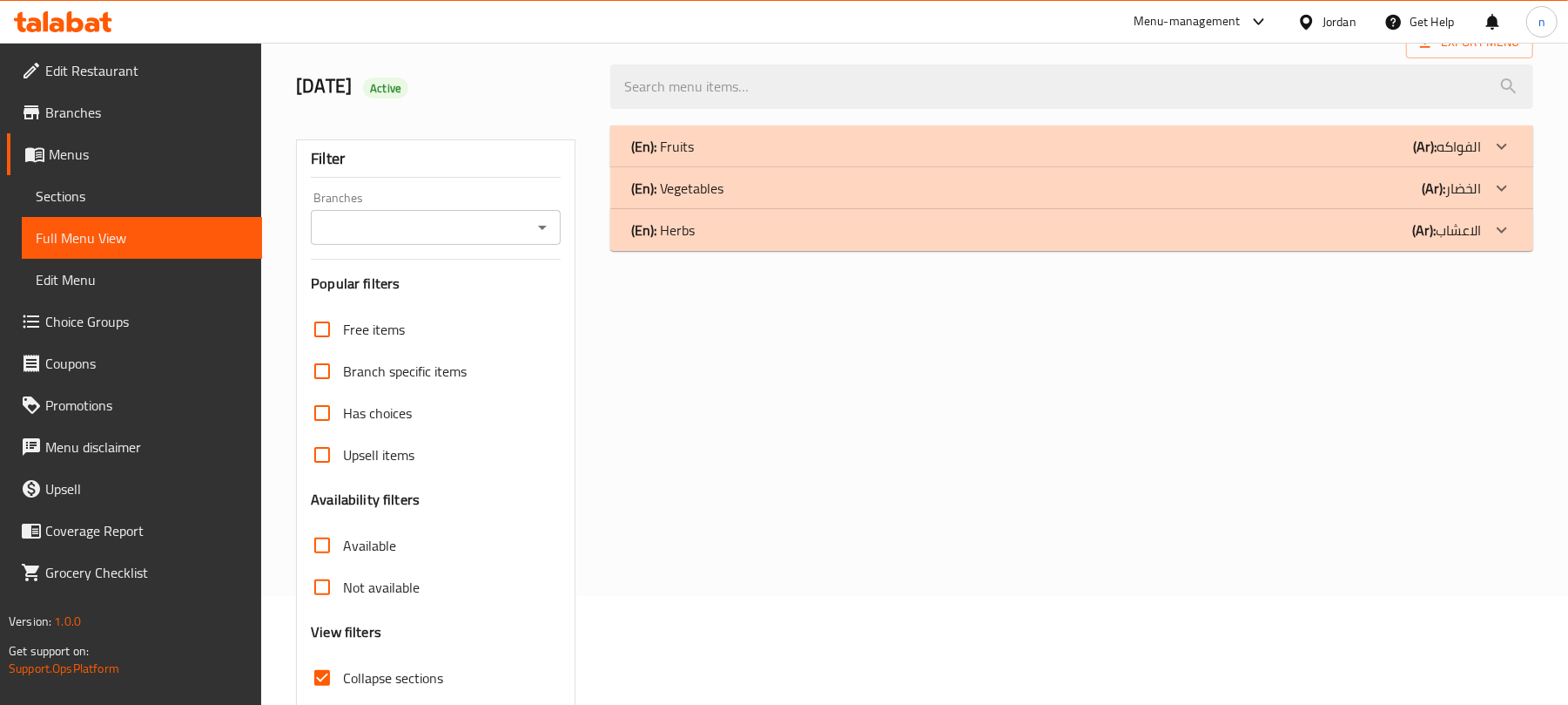
scroll to position [0, 0]
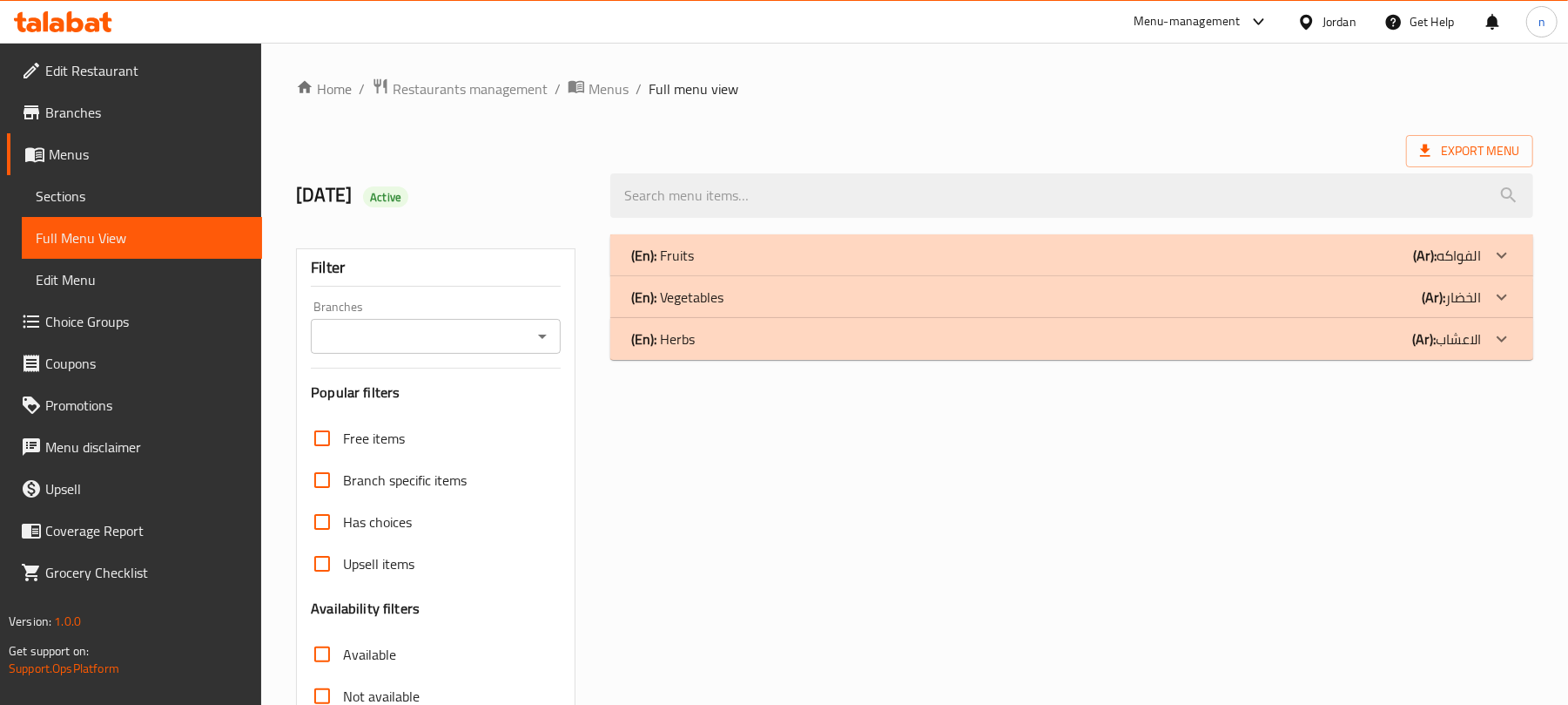
click at [721, 266] on div "(En): Herbs (Ar): الاعشاب" at bounding box center [1057, 255] width 850 height 21
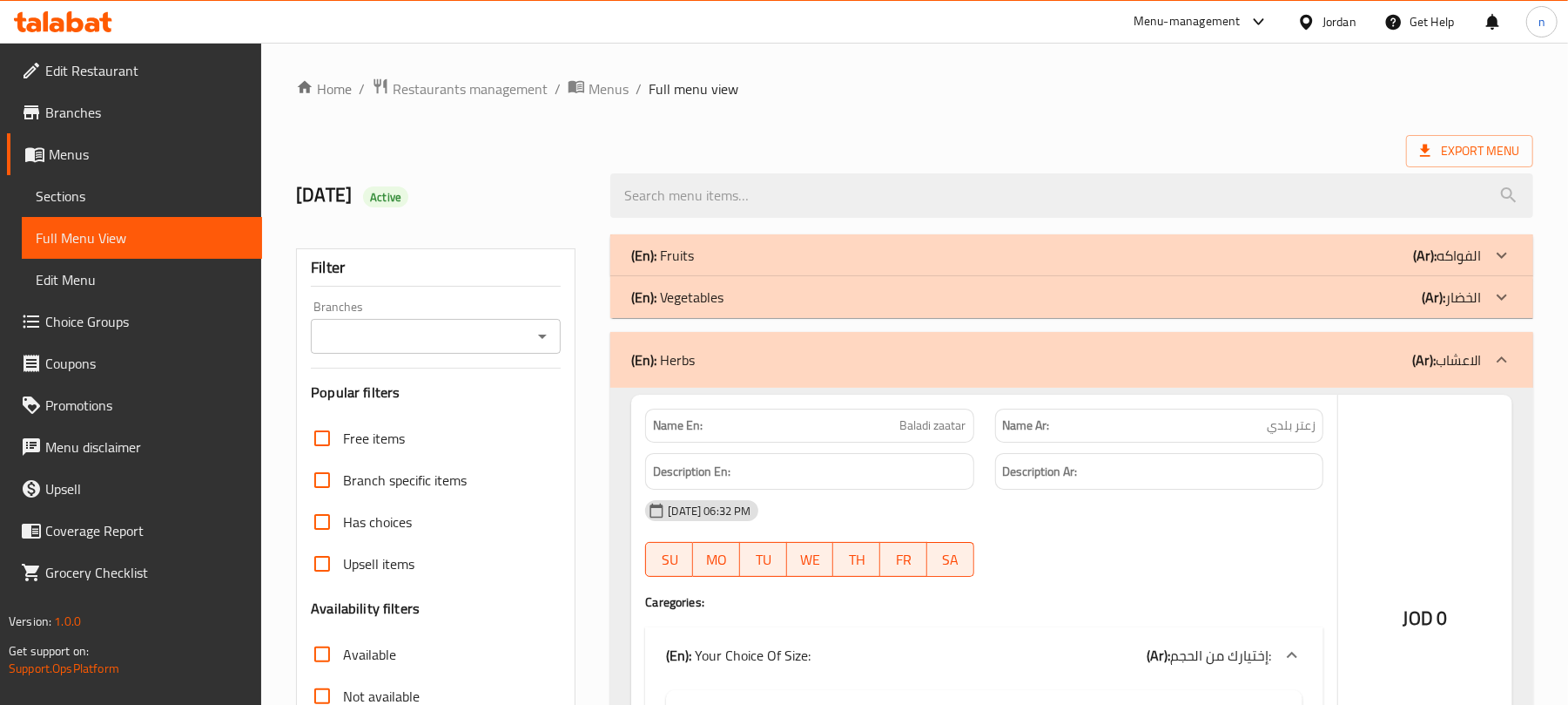
click at [694, 266] on p "(En): Vegetables" at bounding box center [663, 255] width 62 height 21
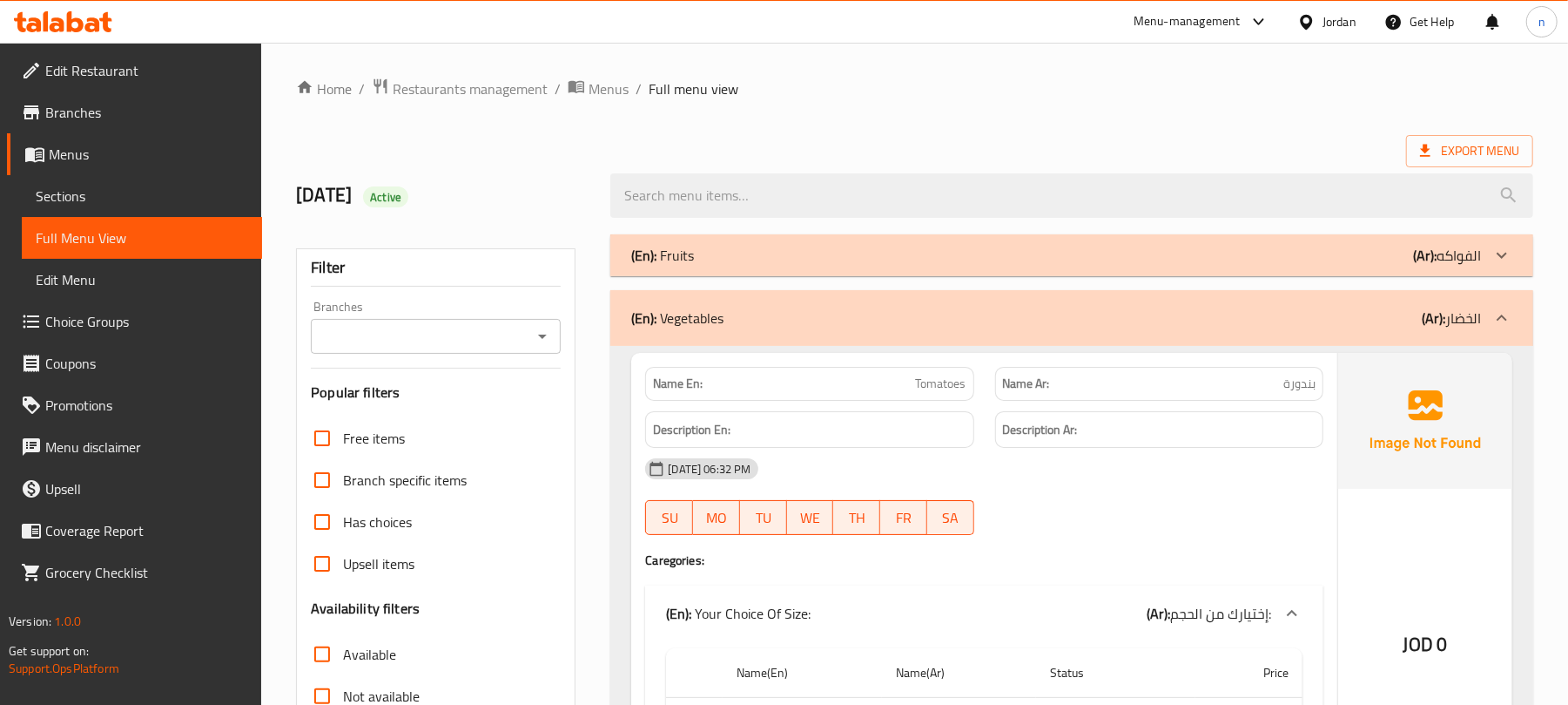
click at [704, 256] on div "(En): Fruits (Ar): الفواكه" at bounding box center [1057, 255] width 850 height 21
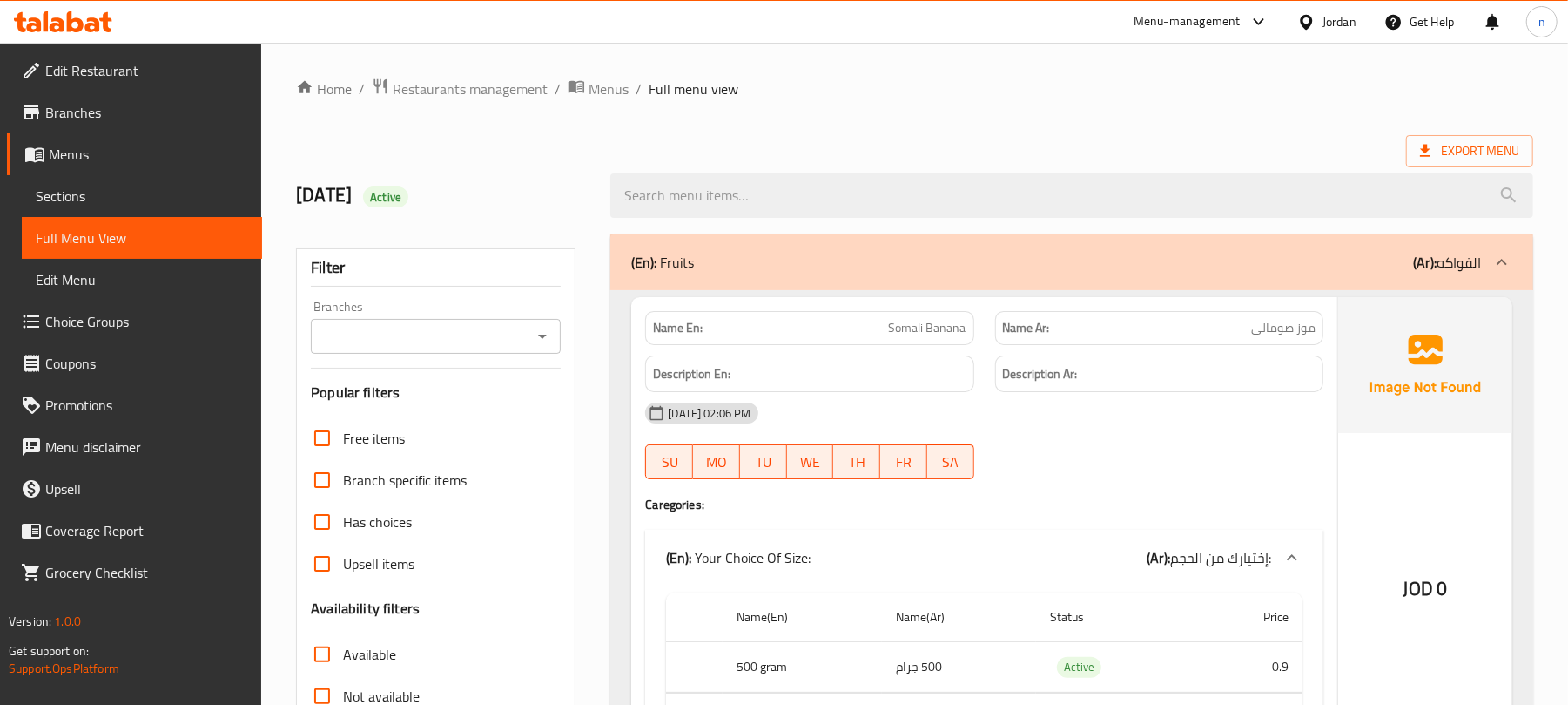
click at [704, 258] on div "(En): Fruits (Ar): الفواكه" at bounding box center [1057, 262] width 850 height 21
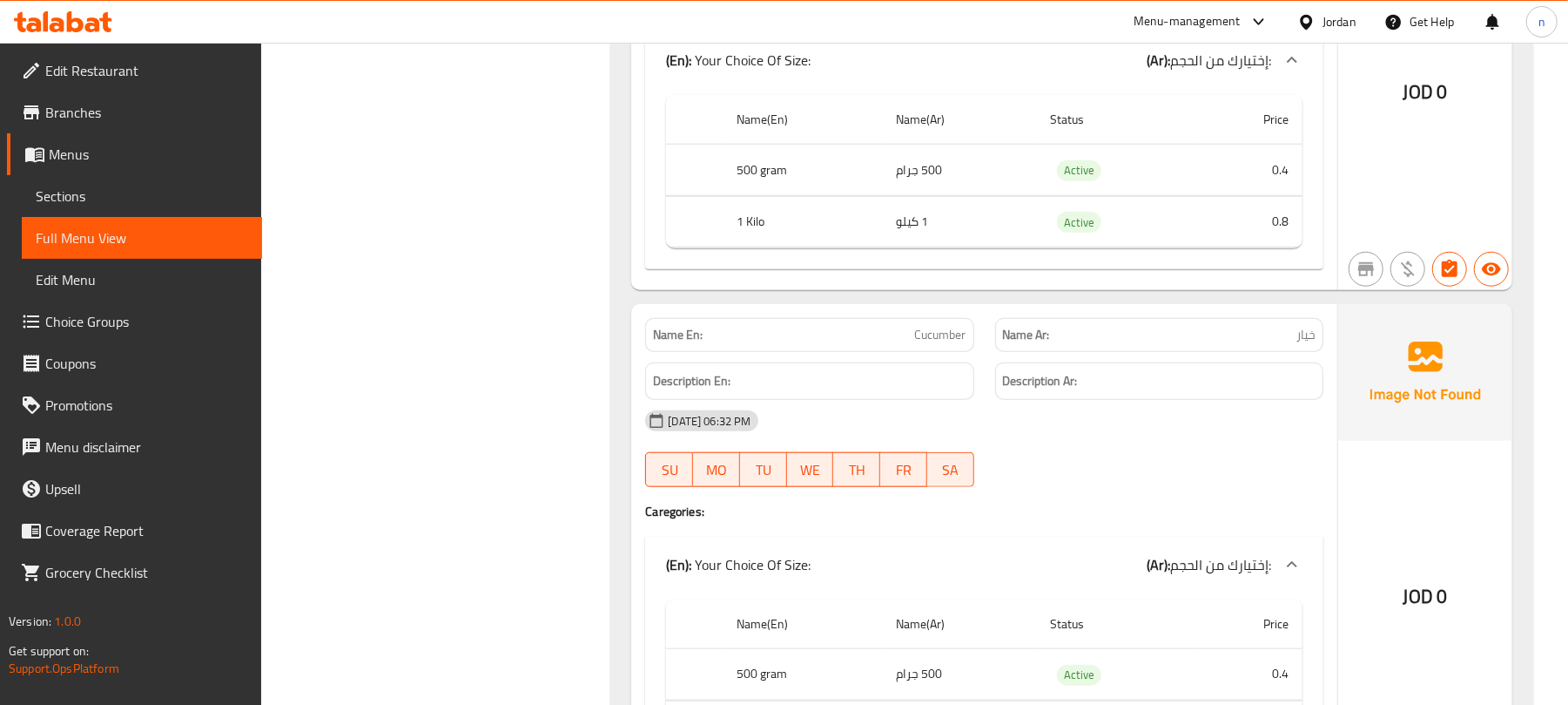
scroll to position [1046, 0]
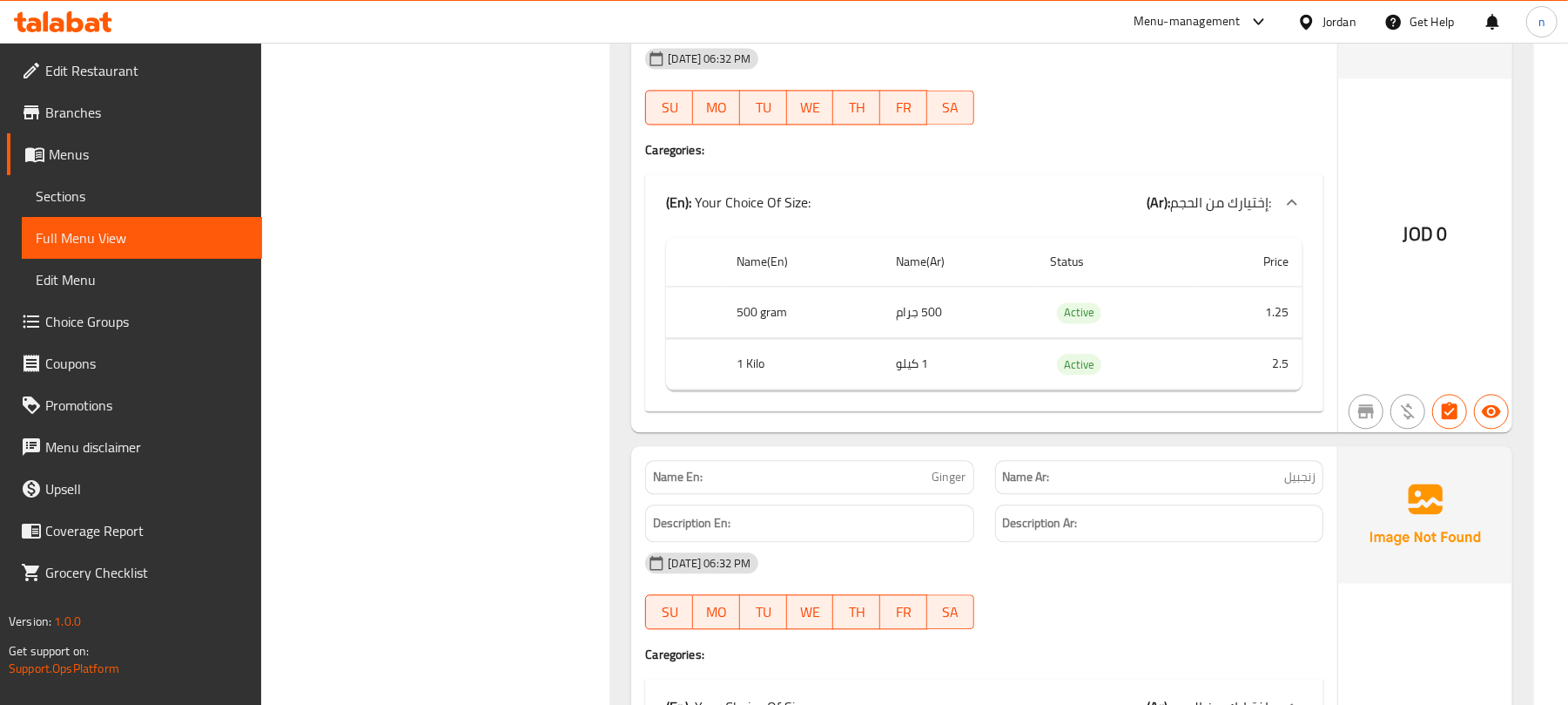
scroll to position [11865, 0]
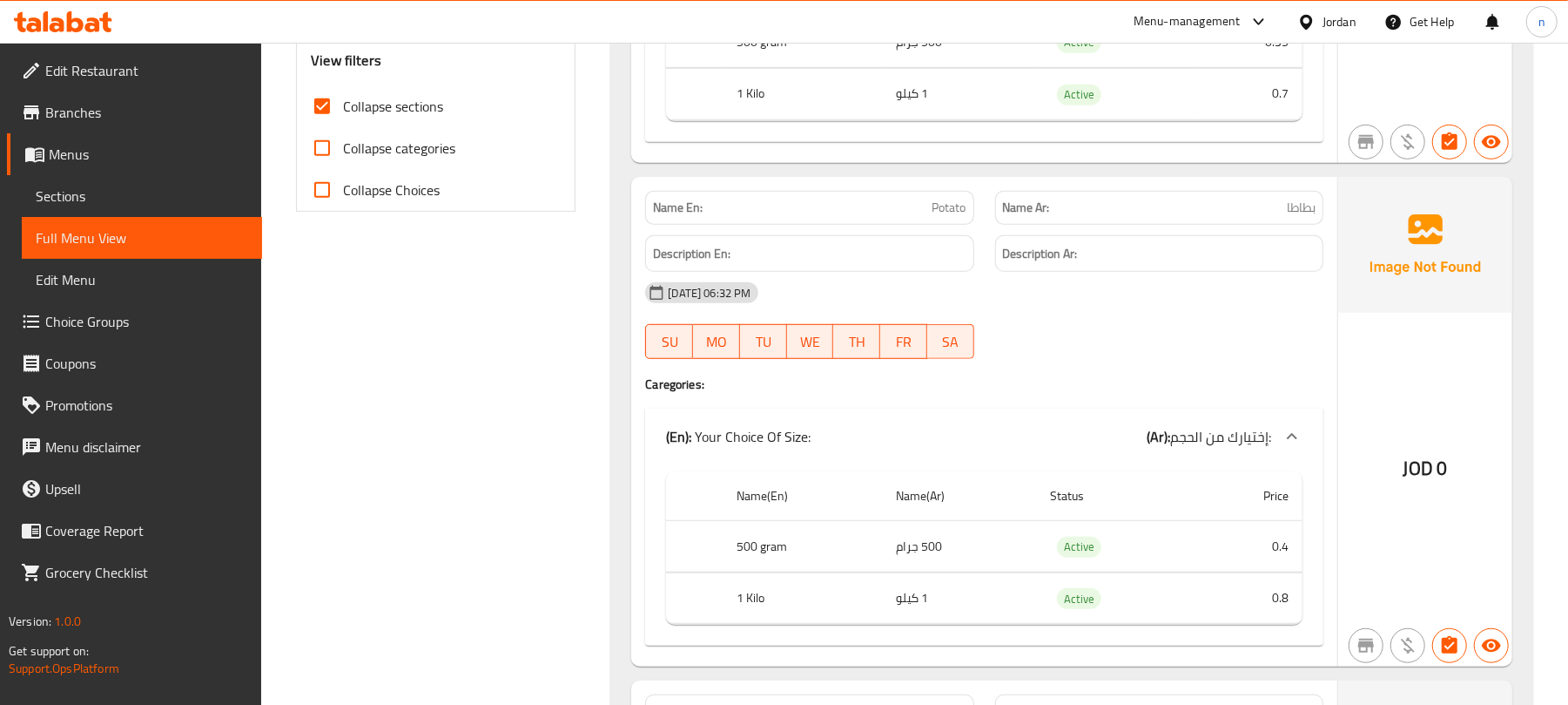
drag, startPoint x: 1015, startPoint y: 312, endPoint x: 1008, endPoint y: 226, distance: 86.3
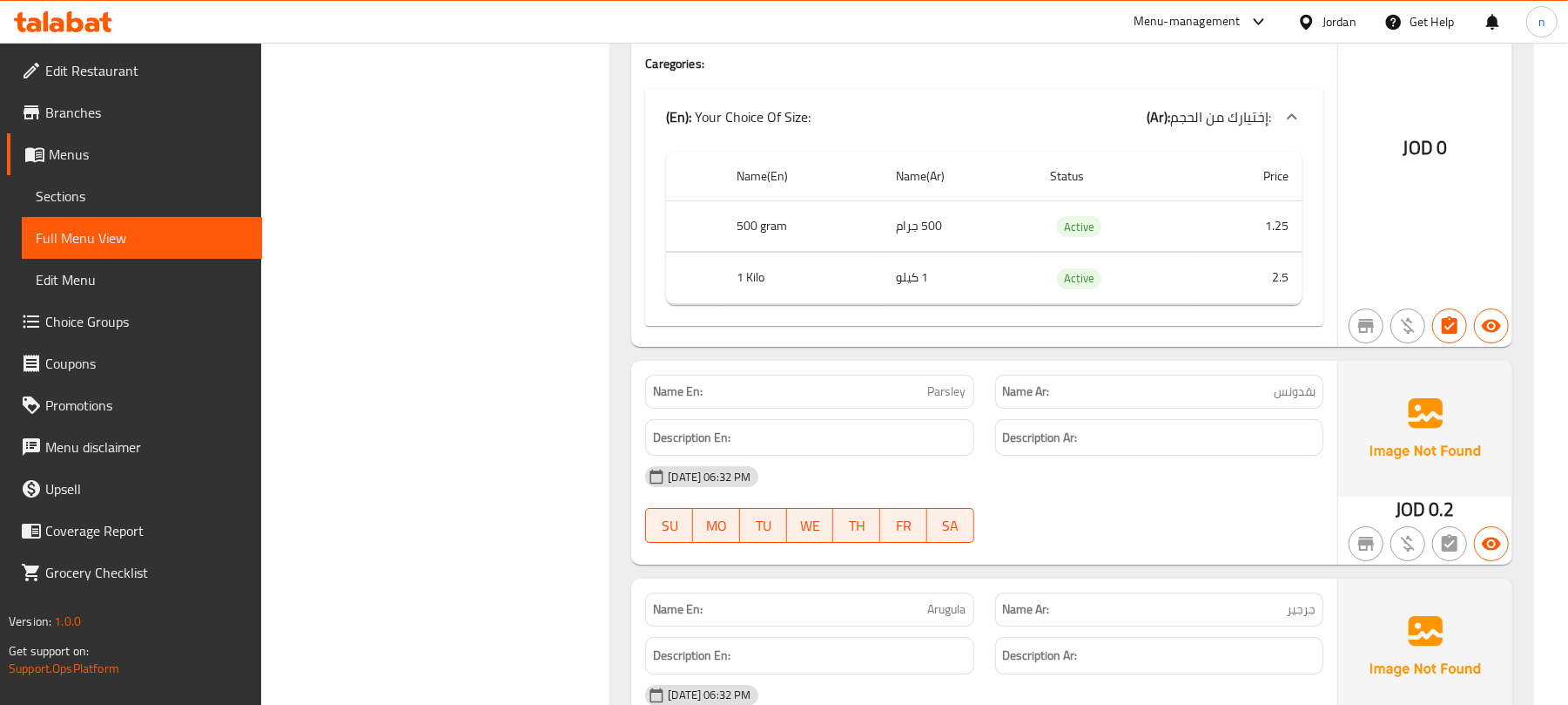
scroll to position [15465, 0]
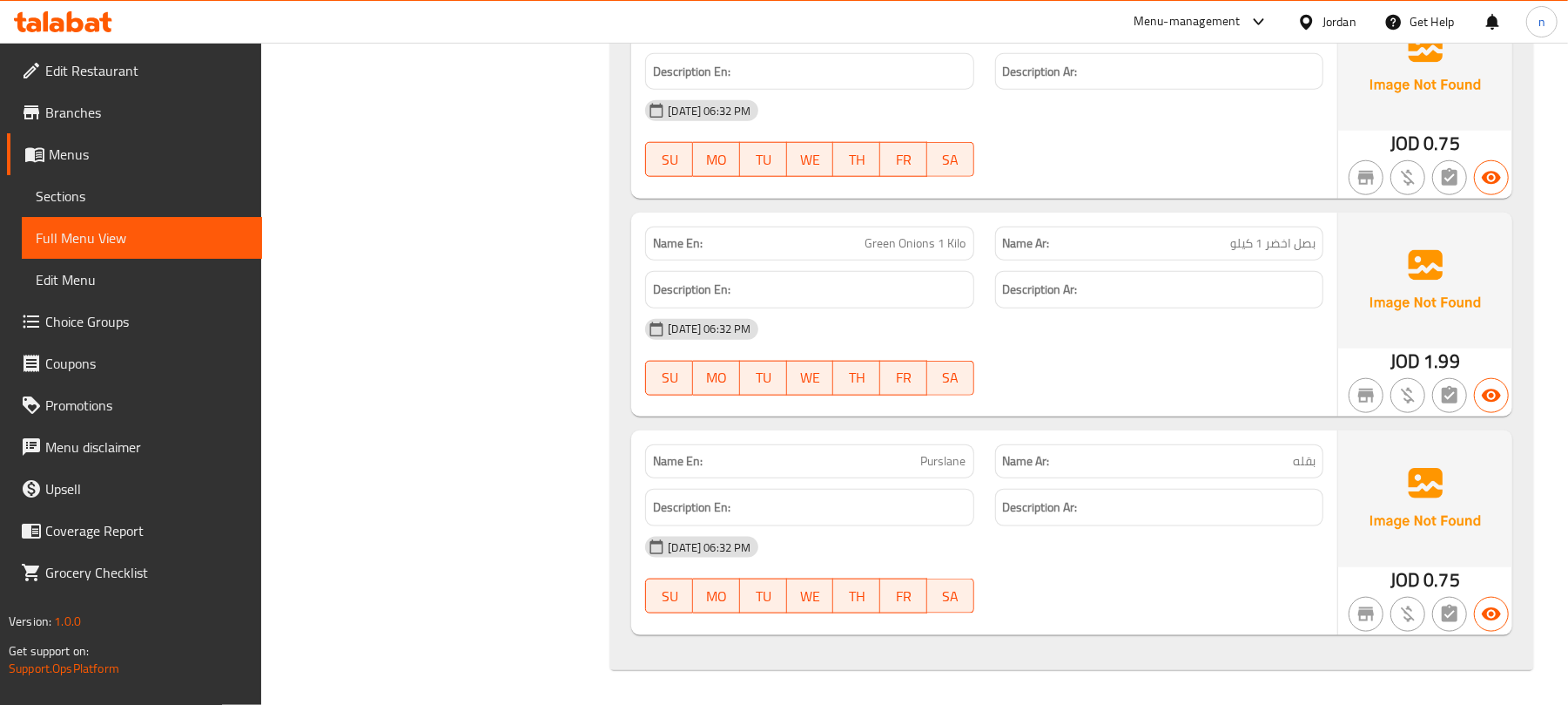
drag, startPoint x: 1102, startPoint y: 573, endPoint x: 993, endPoint y: 457, distance: 159.2
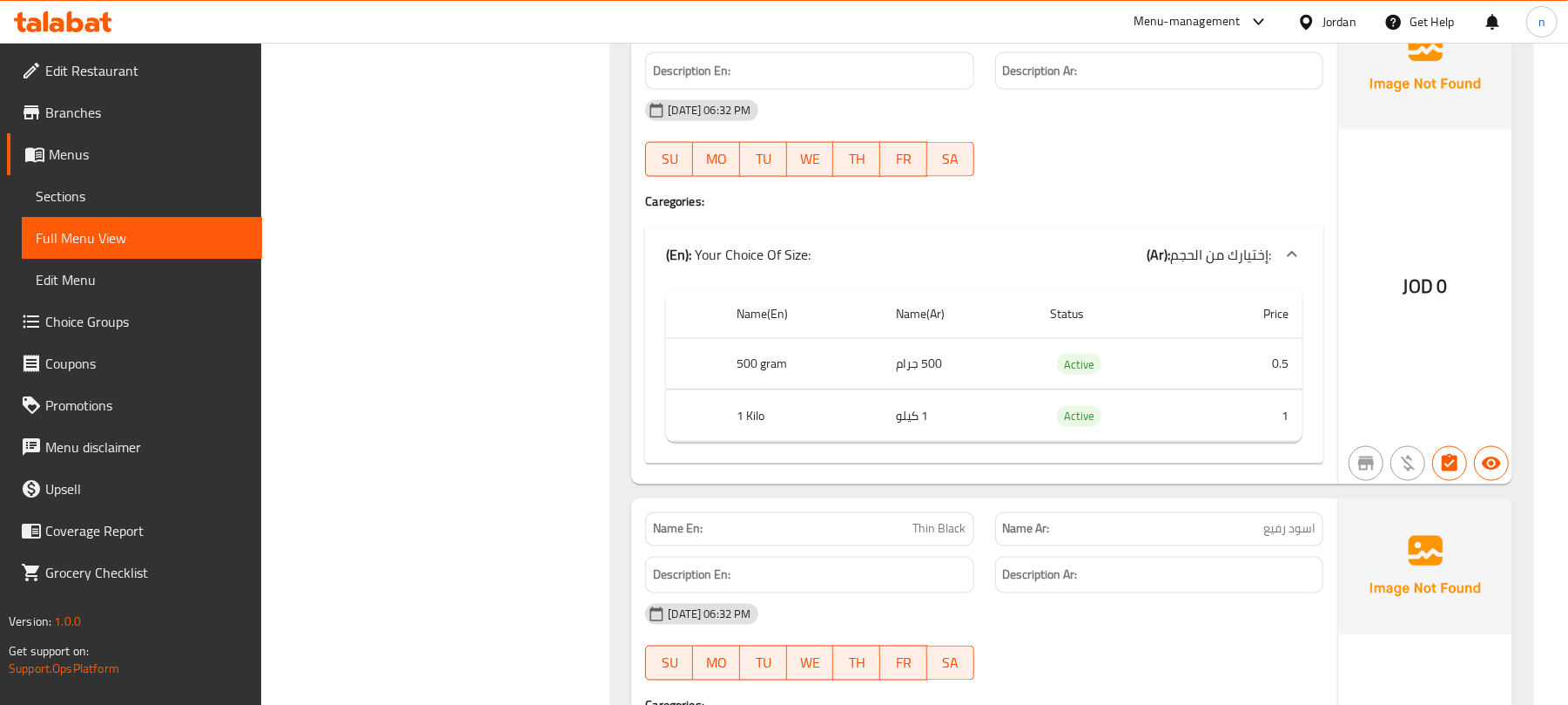
scroll to position [0, 0]
